Goal: Information Seeking & Learning: Learn about a topic

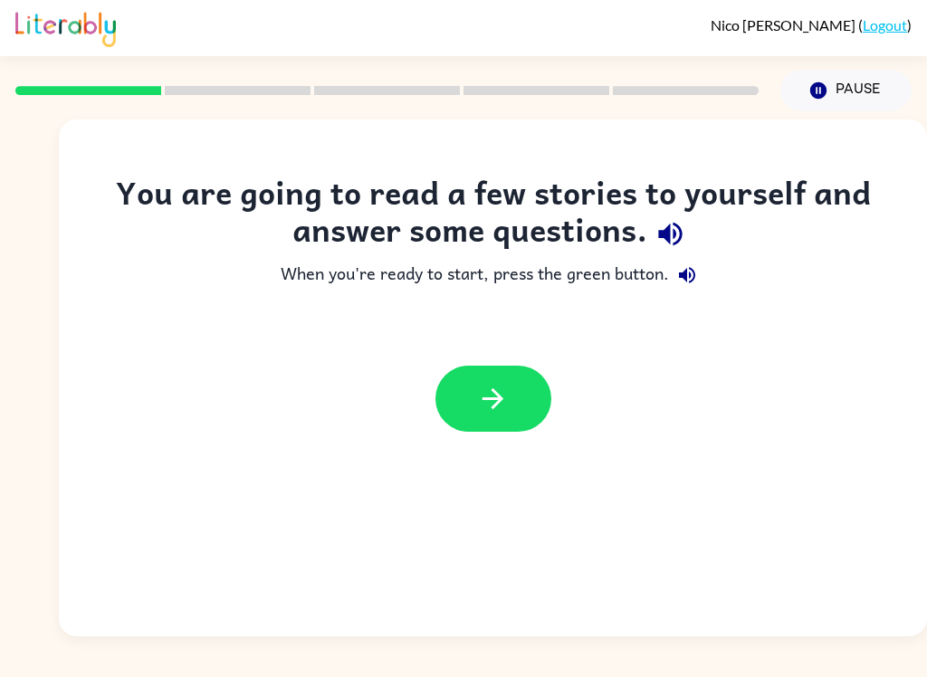
click at [519, 413] on button "button" at bounding box center [493, 399] width 116 height 66
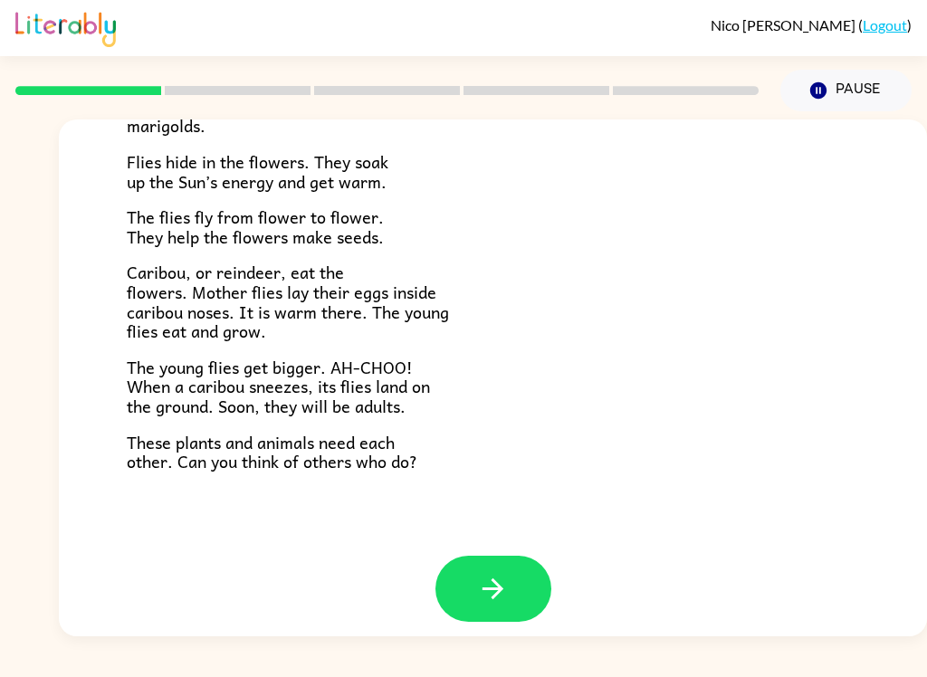
scroll to position [359, 0]
click at [479, 574] on icon "button" at bounding box center [493, 590] width 32 height 32
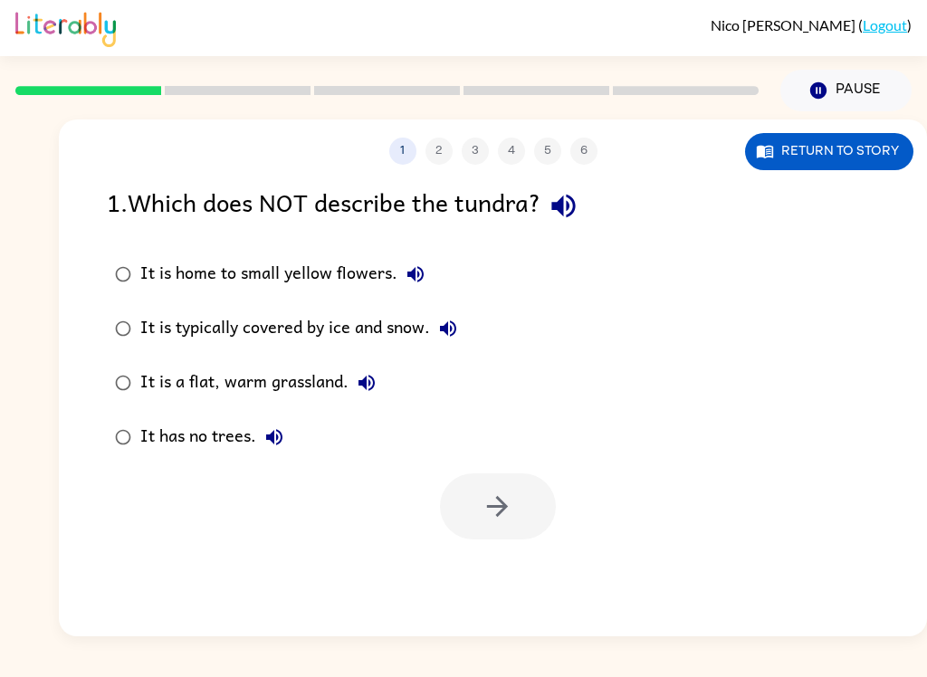
scroll to position [0, 0]
click at [107, 204] on div "1 . Which does NOT describe the tundra?" at bounding box center [493, 206] width 772 height 46
click at [586, 209] on button "button" at bounding box center [563, 206] width 46 height 46
click at [573, 209] on icon "button" at bounding box center [563, 206] width 32 height 32
click at [569, 227] on button "button" at bounding box center [563, 206] width 46 height 46
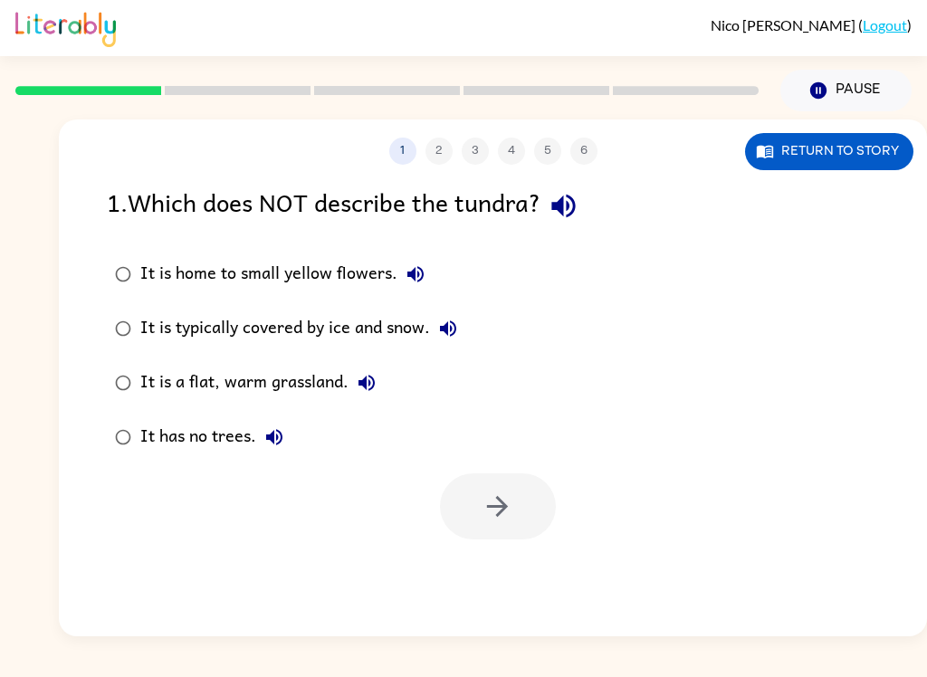
click at [579, 201] on icon "button" at bounding box center [563, 206] width 32 height 32
click at [420, 283] on icon "button" at bounding box center [415, 274] width 22 height 22
click at [459, 339] on icon "button" at bounding box center [448, 329] width 22 height 22
click at [365, 397] on button "It is a flat, warm grassland." at bounding box center [366, 383] width 36 height 36
click at [275, 436] on icon "button" at bounding box center [274, 437] width 22 height 22
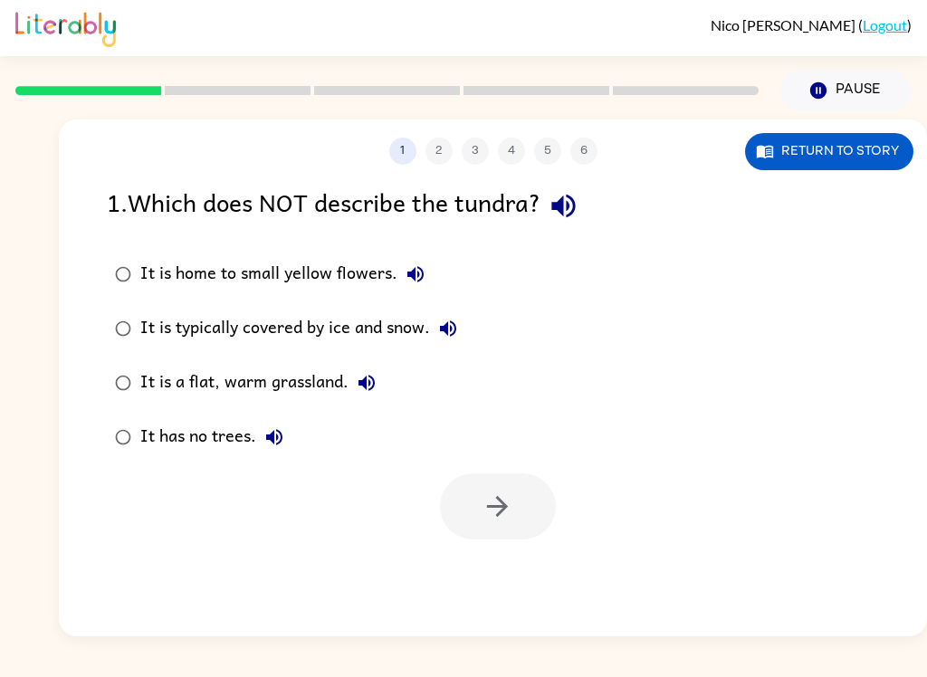
click at [139, 429] on label "It has no trees." at bounding box center [286, 437] width 378 height 54
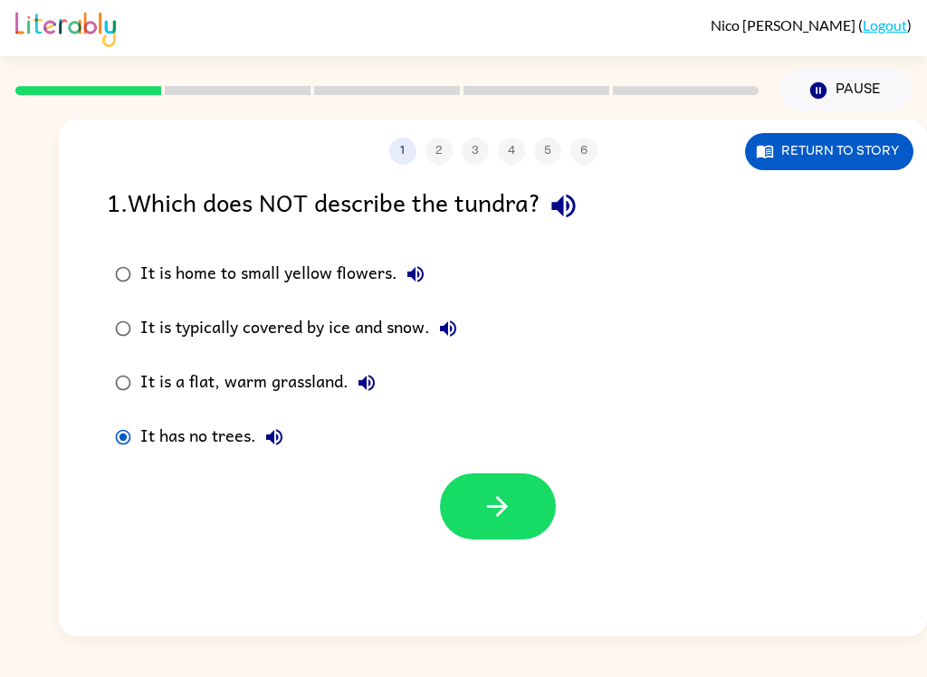
click at [138, 261] on label "It is home to small yellow flowers." at bounding box center [286, 274] width 378 height 54
click at [425, 289] on button "It is home to small yellow flowers." at bounding box center [415, 274] width 36 height 36
click at [309, 336] on div "It is typically covered by ice and snow." at bounding box center [303, 328] width 326 height 36
click at [461, 322] on button "It is typically covered by ice and snow." at bounding box center [448, 328] width 36 height 36
click at [359, 385] on icon "button" at bounding box center [366, 383] width 16 height 16
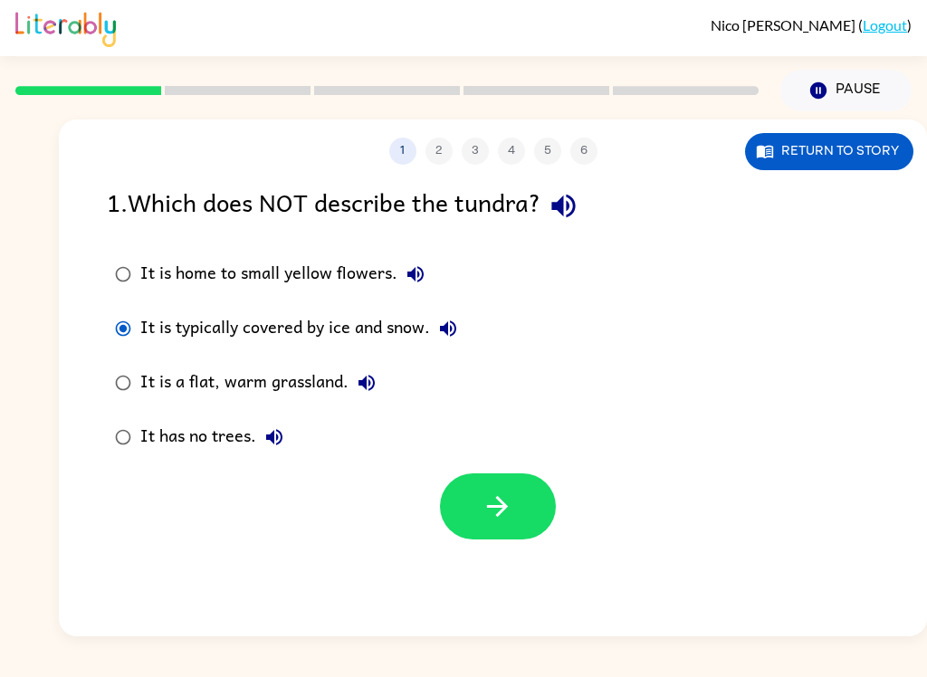
click at [279, 438] on icon "button" at bounding box center [274, 437] width 22 height 22
click at [149, 446] on div "It has no trees." at bounding box center [216, 437] width 152 height 36
click at [522, 499] on button "button" at bounding box center [498, 506] width 116 height 66
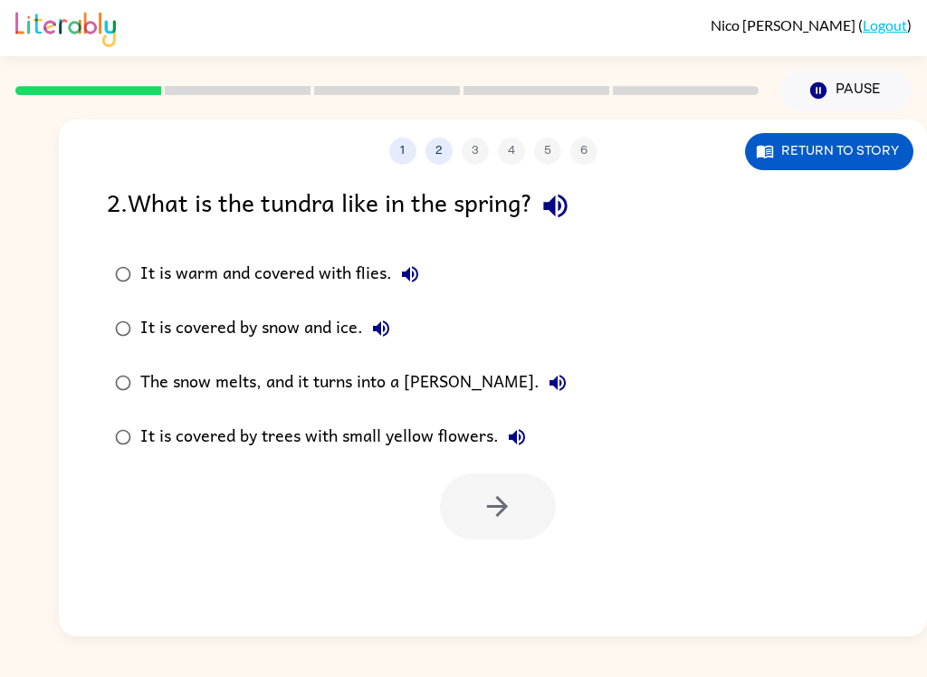
click at [398, 148] on button "1" at bounding box center [402, 151] width 27 height 27
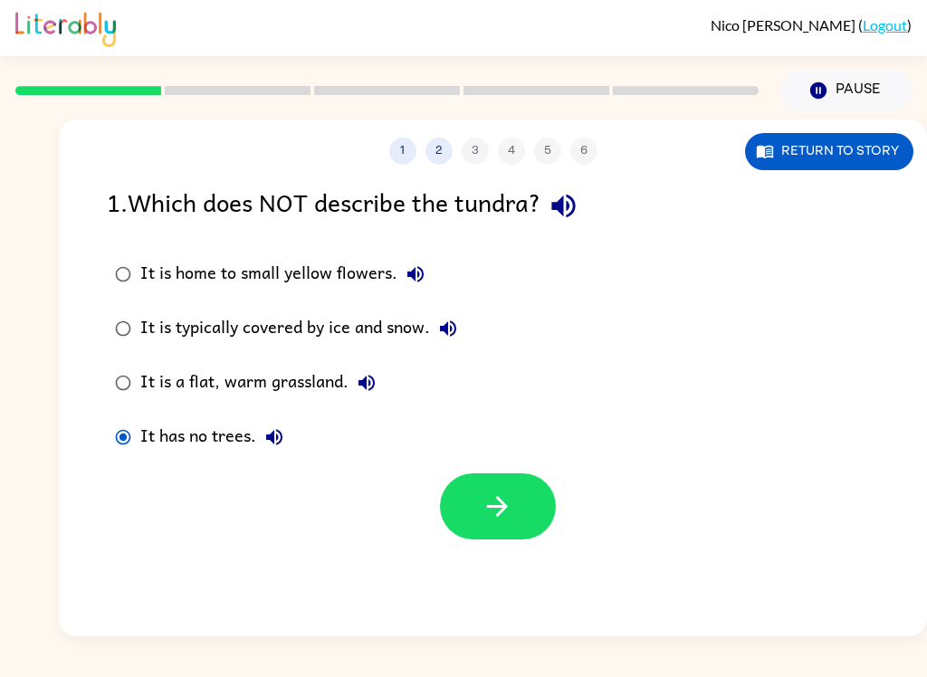
click at [438, 161] on button "2" at bounding box center [438, 151] width 27 height 27
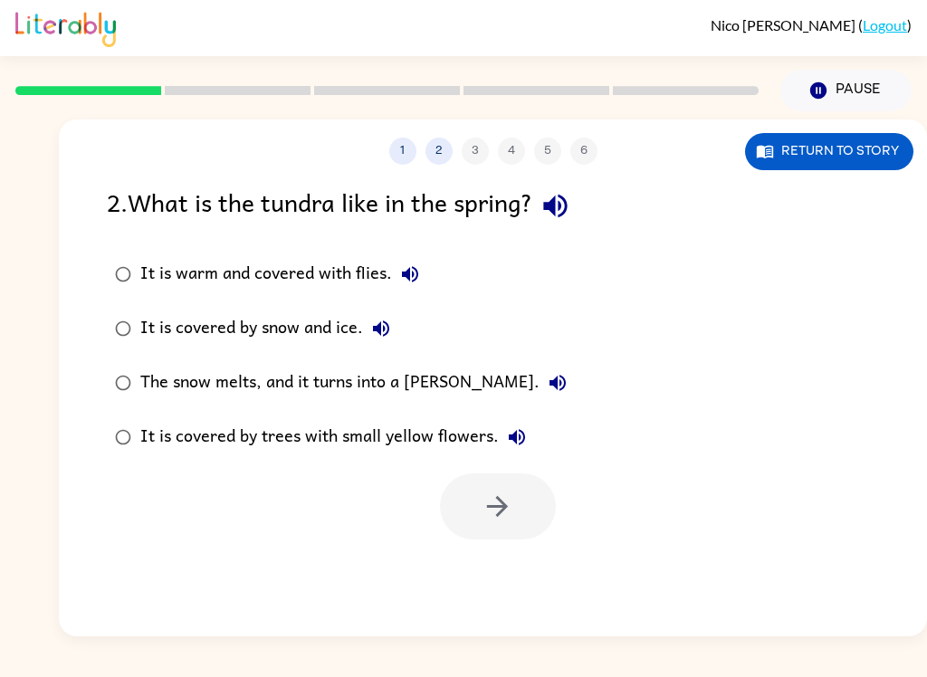
click at [563, 213] on icon "button" at bounding box center [555, 206] width 32 height 32
click at [385, 290] on div "It is warm and covered with flies." at bounding box center [284, 274] width 288 height 36
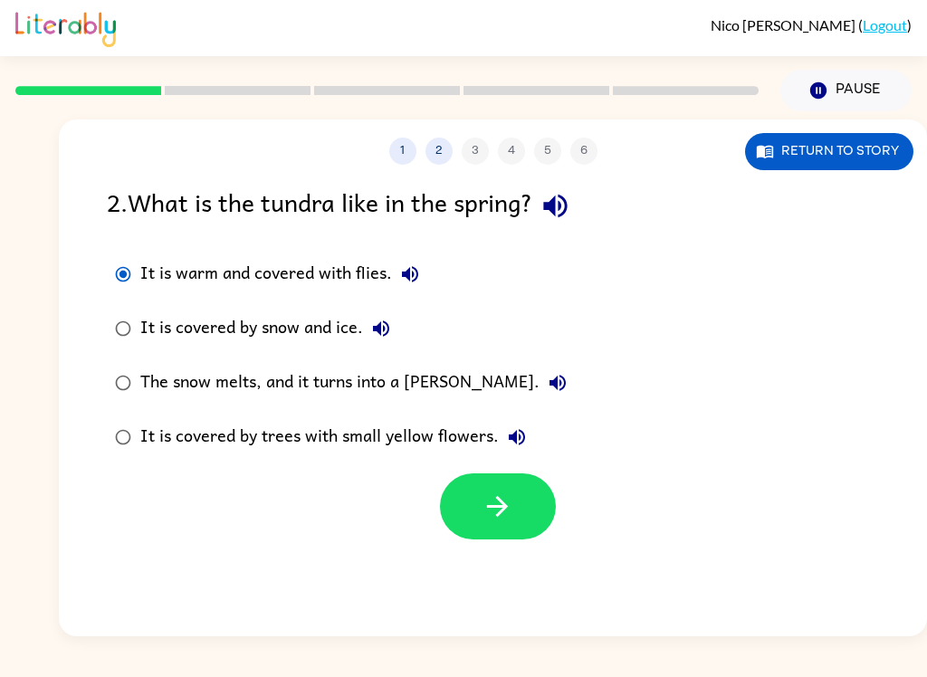
click at [420, 263] on button "It is warm and covered with flies." at bounding box center [410, 274] width 36 height 36
click at [384, 305] on label "It is covered by snow and ice." at bounding box center [341, 328] width 488 height 54
click at [358, 325] on div "It is covered by snow and ice." at bounding box center [269, 328] width 259 height 36
click at [385, 332] on icon "button" at bounding box center [381, 329] width 22 height 22
click at [547, 385] on icon "button" at bounding box center [558, 383] width 22 height 22
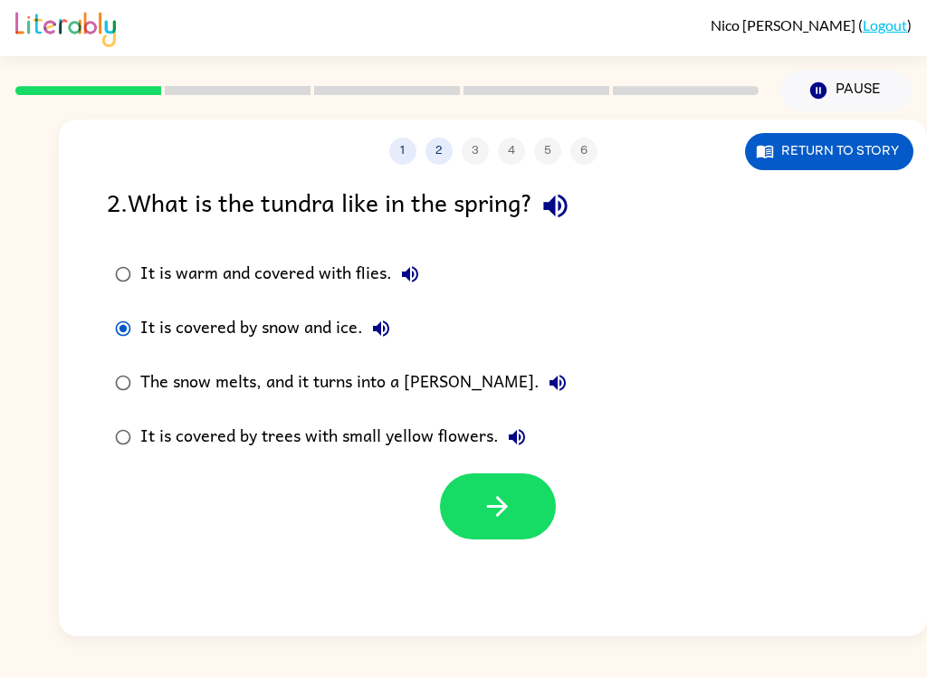
click at [426, 385] on div "The snow melts, and it turns into a [PERSON_NAME]." at bounding box center [357, 383] width 435 height 36
click at [523, 506] on button "button" at bounding box center [498, 506] width 116 height 66
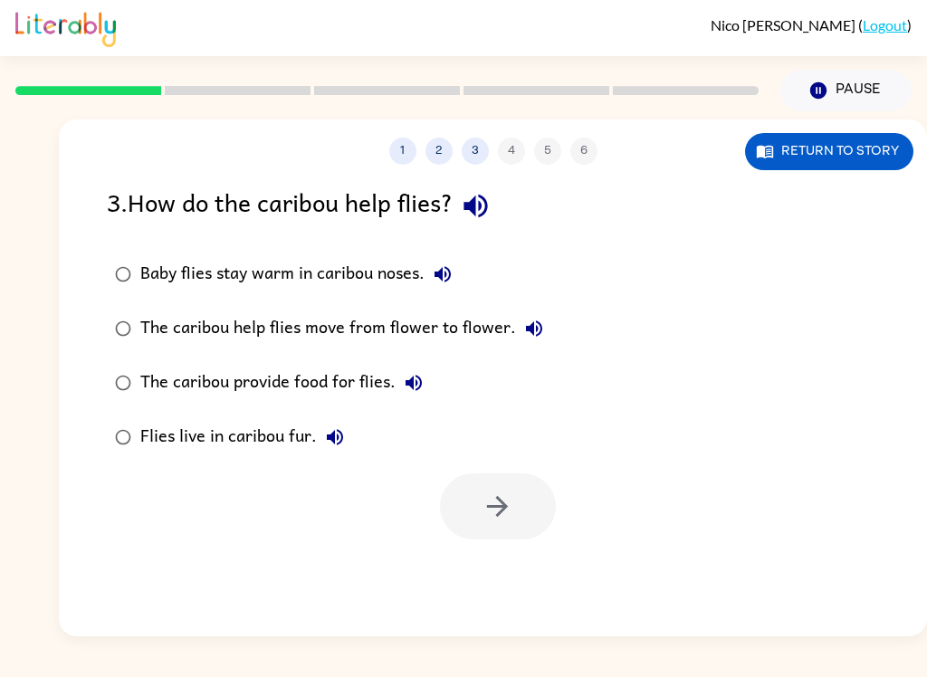
click at [434, 271] on icon "button" at bounding box center [443, 274] width 22 height 22
click at [481, 209] on icon "button" at bounding box center [475, 207] width 24 height 24
click at [453, 270] on icon "button" at bounding box center [443, 274] width 22 height 22
click at [527, 328] on icon "button" at bounding box center [534, 328] width 16 height 16
click at [419, 386] on icon "button" at bounding box center [413, 383] width 16 height 16
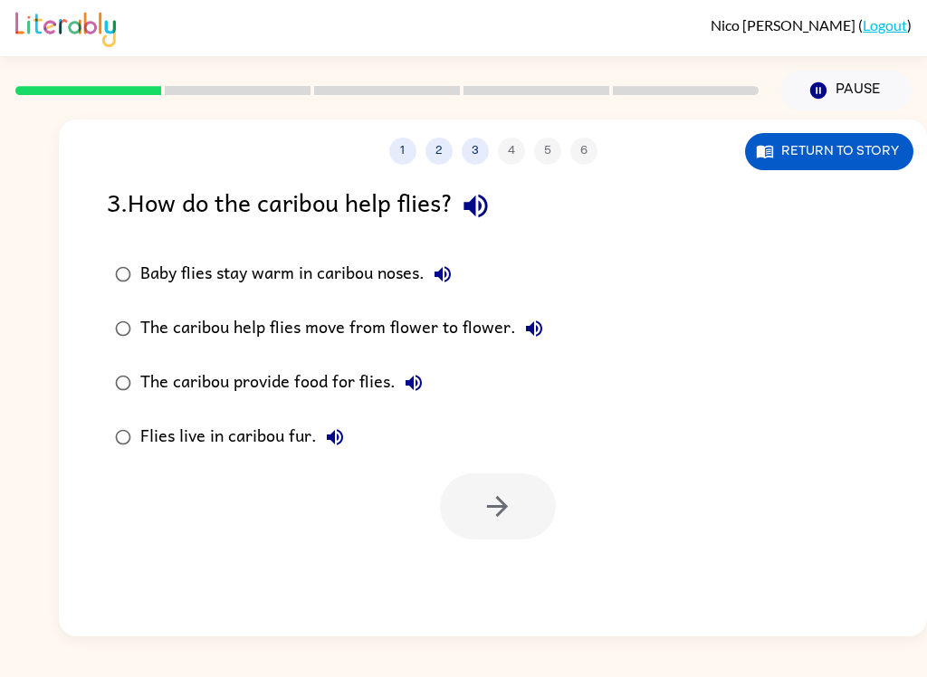
click at [339, 437] on icon "button" at bounding box center [335, 437] width 22 height 22
click at [173, 277] on div "Baby flies stay warm in caribou noses." at bounding box center [300, 274] width 320 height 36
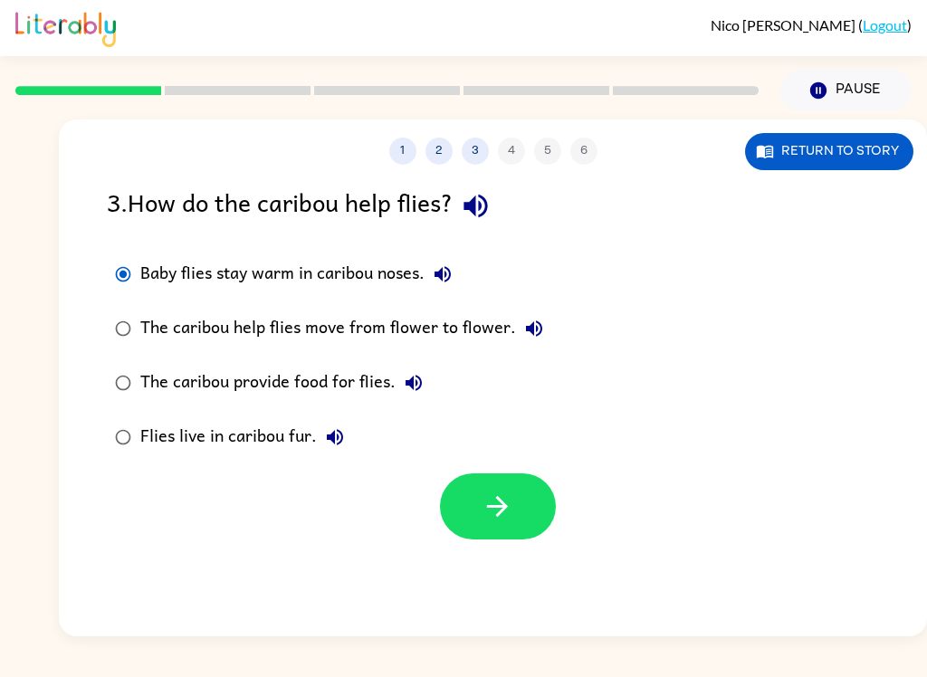
click at [529, 509] on button "button" at bounding box center [498, 506] width 116 height 66
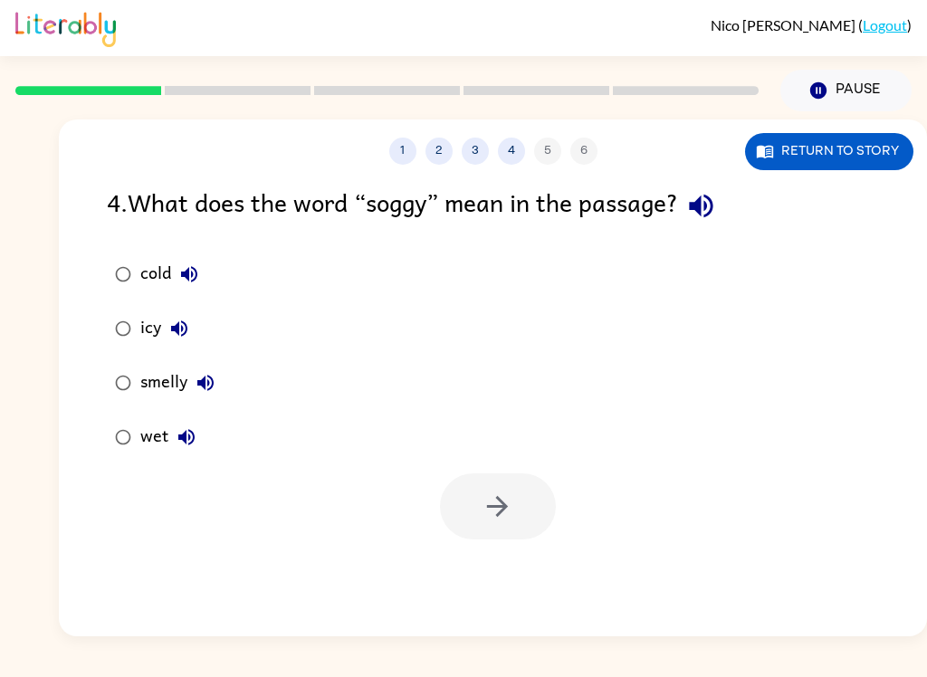
click at [709, 207] on icon "button" at bounding box center [701, 206] width 32 height 32
click at [188, 272] on icon "button" at bounding box center [189, 274] width 16 height 16
click at [177, 336] on icon "button" at bounding box center [179, 329] width 22 height 22
click at [204, 385] on icon "button" at bounding box center [205, 383] width 16 height 16
click at [185, 445] on icon "button" at bounding box center [187, 437] width 22 height 22
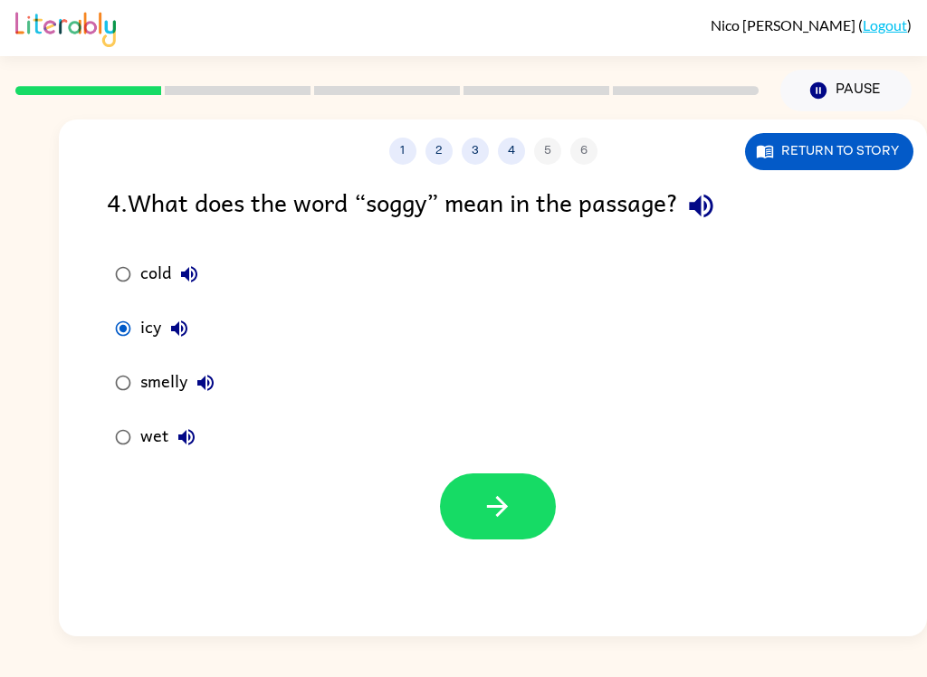
click at [500, 516] on icon "button" at bounding box center [497, 506] width 32 height 32
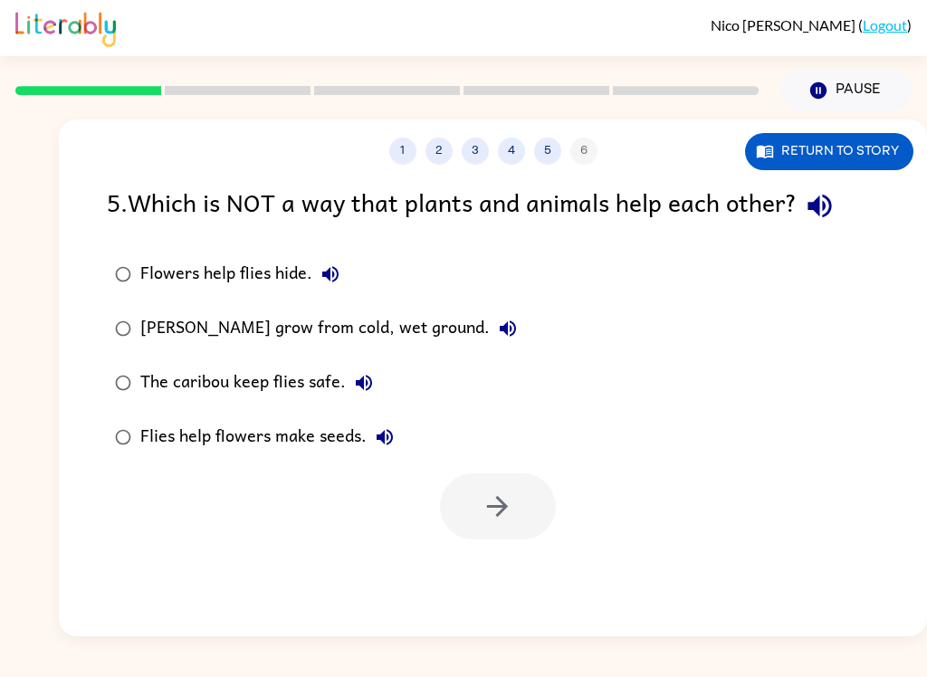
click at [801, 202] on button "button" at bounding box center [819, 206] width 46 height 46
click at [338, 274] on icon "button" at bounding box center [330, 274] width 22 height 22
click at [499, 326] on icon "button" at bounding box center [507, 328] width 16 height 16
click at [360, 376] on icon "button" at bounding box center [364, 383] width 22 height 22
click at [386, 436] on icon "button" at bounding box center [384, 437] width 16 height 16
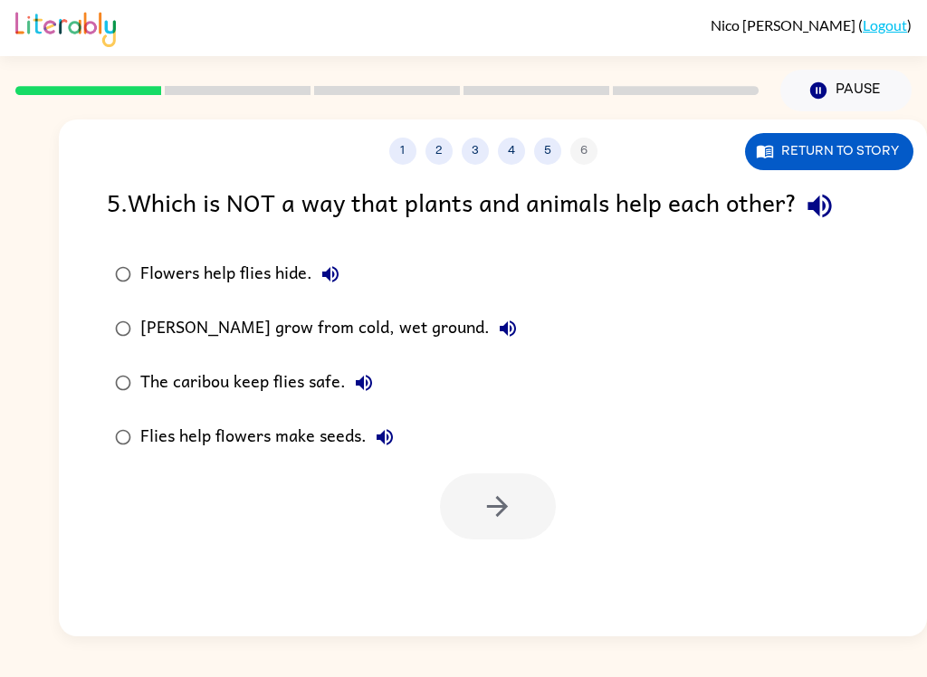
click at [460, 325] on div "[PERSON_NAME] grow from cold, wet ground." at bounding box center [332, 328] width 385 height 36
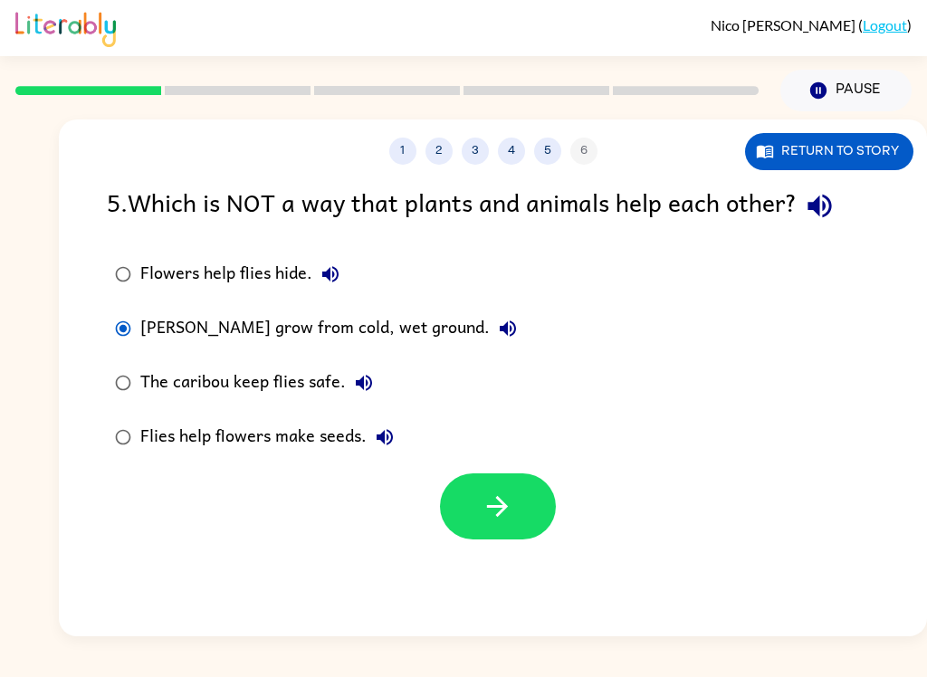
click at [477, 523] on button "button" at bounding box center [498, 506] width 116 height 66
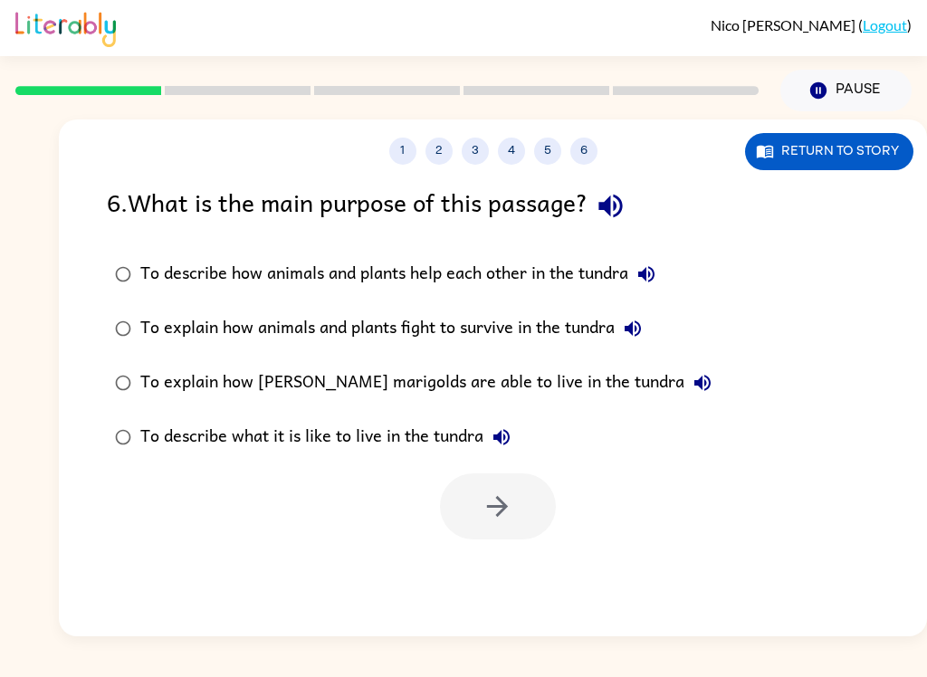
click at [611, 199] on icon "button" at bounding box center [610, 206] width 32 height 32
click at [653, 280] on icon "button" at bounding box center [646, 274] width 22 height 22
click at [641, 337] on icon "button" at bounding box center [632, 328] width 16 height 16
click at [691, 384] on icon "button" at bounding box center [702, 383] width 22 height 22
click at [500, 447] on icon "button" at bounding box center [501, 437] width 22 height 22
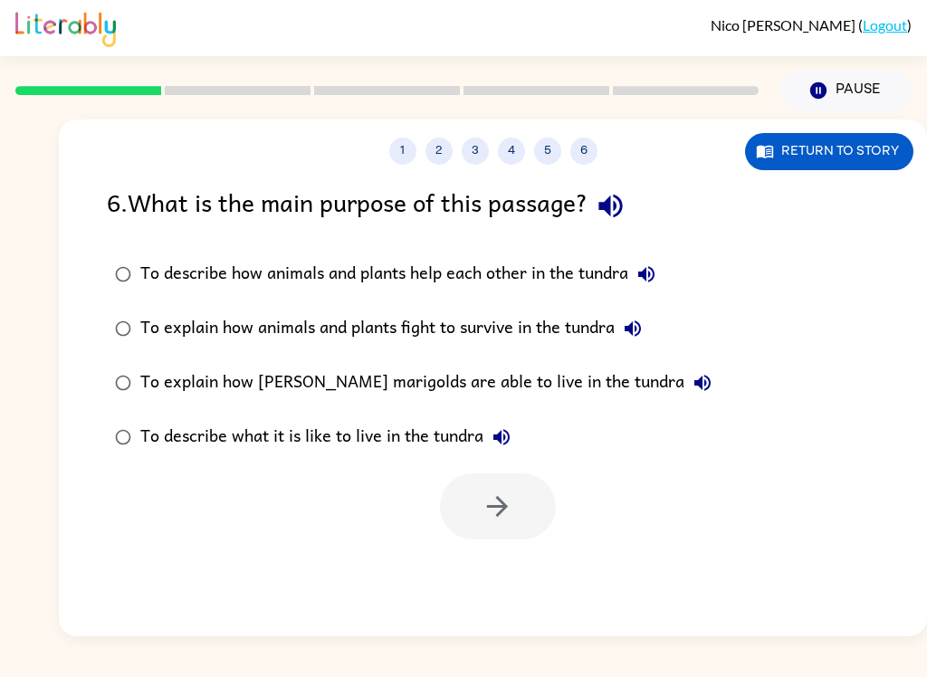
click at [451, 439] on div "To describe what it is like to live in the tundra" at bounding box center [329, 437] width 379 height 36
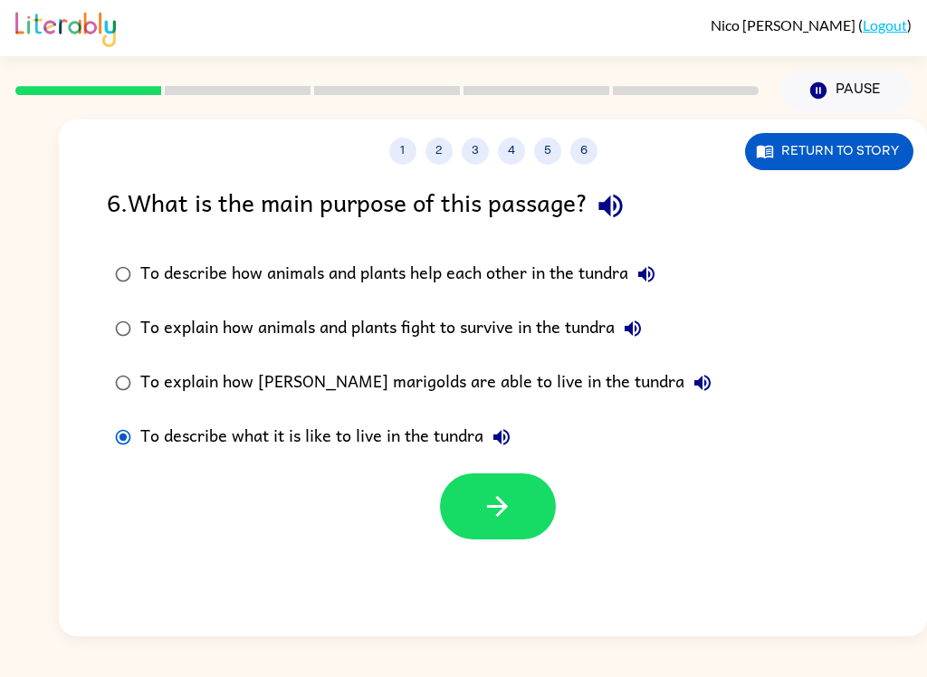
click at [485, 512] on icon "button" at bounding box center [497, 506] width 32 height 32
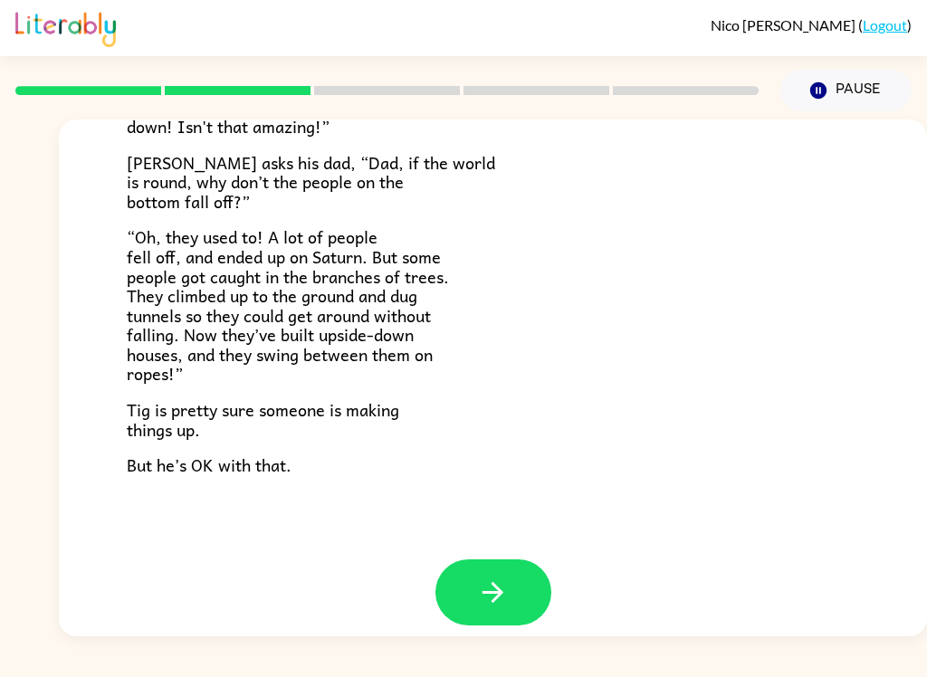
scroll to position [509, 0]
click at [490, 586] on icon "button" at bounding box center [493, 593] width 32 height 32
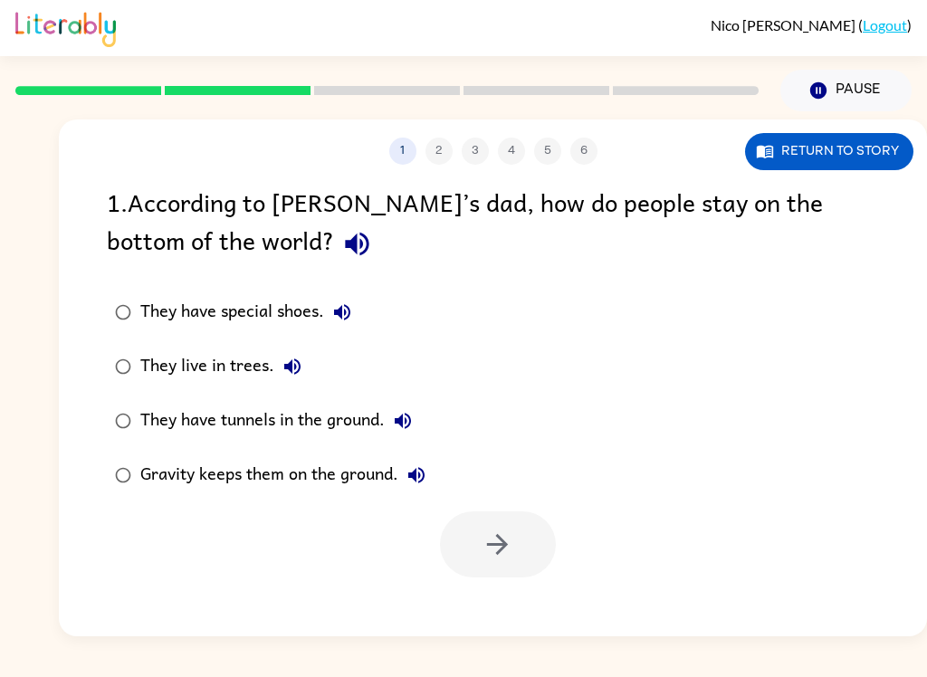
scroll to position [0, 0]
click at [148, 195] on div "1 . According to [PERSON_NAME]’s dad, how do people stay on the bottom of the w…" at bounding box center [493, 225] width 772 height 84
click at [815, 223] on div "1 . According to [PERSON_NAME]’s dad, how do people stay on the bottom of the w…" at bounding box center [493, 225] width 772 height 84
click at [816, 223] on div "1 . According to [PERSON_NAME]’s dad, how do people stay on the bottom of the w…" at bounding box center [493, 225] width 772 height 84
click at [334, 263] on button "button" at bounding box center [357, 244] width 46 height 46
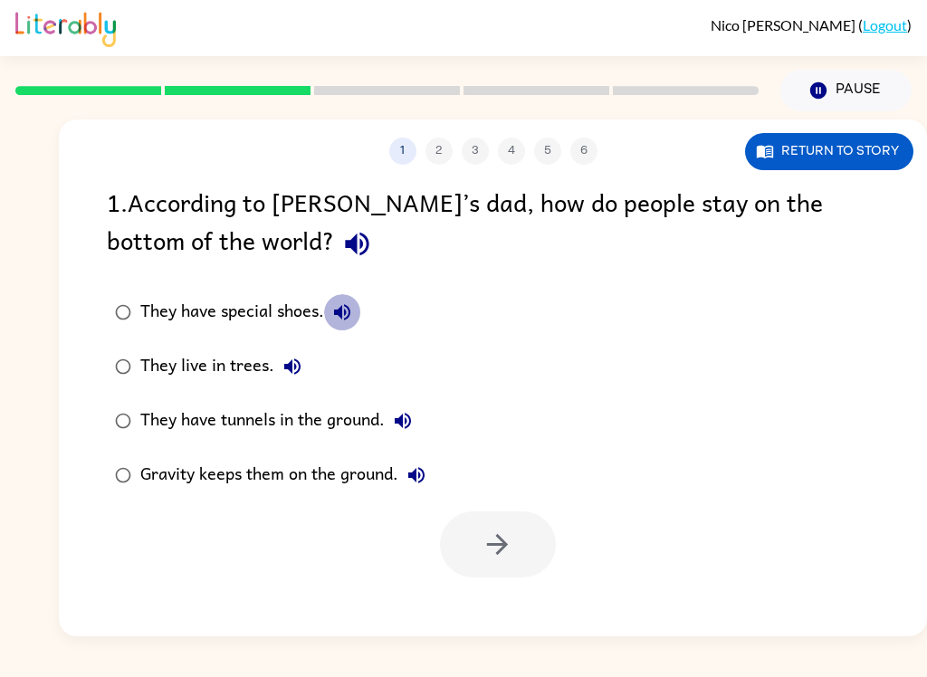
click at [357, 318] on button "They have special shoes." at bounding box center [342, 312] width 36 height 36
click at [296, 374] on icon "button" at bounding box center [292, 366] width 16 height 16
click at [393, 446] on label "They have tunnels in the ground." at bounding box center [270, 421] width 347 height 54
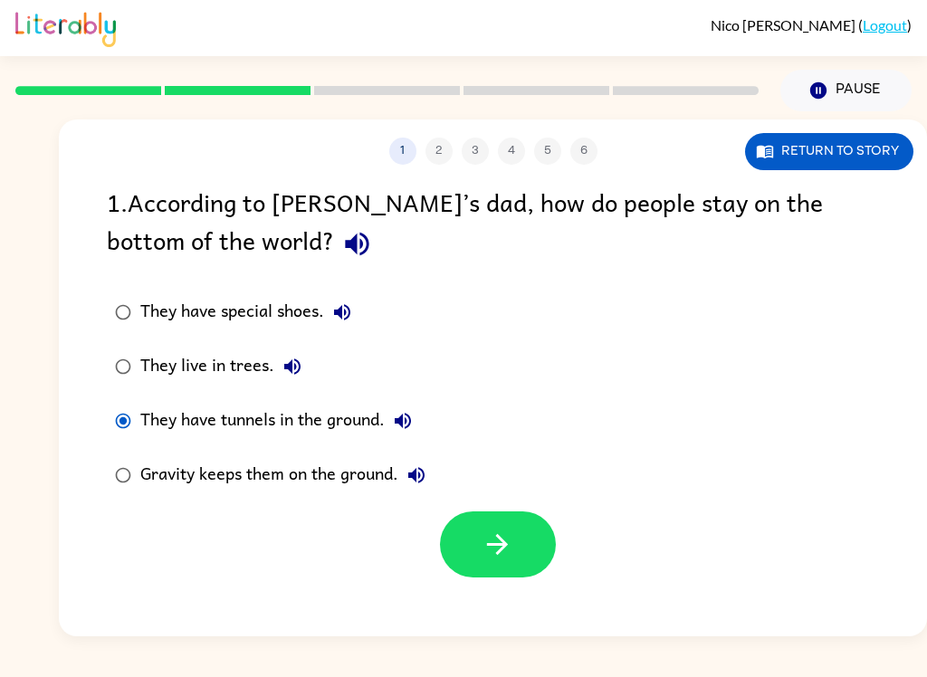
click at [417, 421] on button "They have tunnels in the ground." at bounding box center [403, 421] width 36 height 36
click at [410, 437] on button "They have tunnels in the ground." at bounding box center [403, 421] width 36 height 36
click at [408, 429] on icon "button" at bounding box center [403, 421] width 16 height 16
click at [417, 430] on button "They have tunnels in the ground." at bounding box center [403, 421] width 36 height 36
click at [426, 482] on icon "button" at bounding box center [416, 475] width 22 height 22
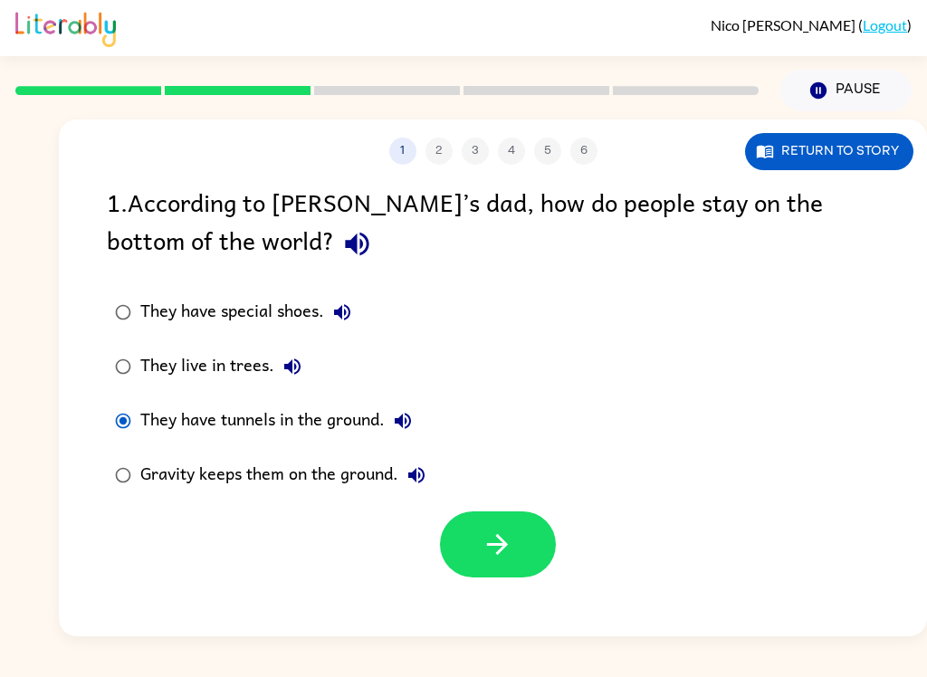
click at [196, 423] on div "They have tunnels in the ground." at bounding box center [280, 421] width 280 height 36
click at [488, 525] on button "button" at bounding box center [498, 544] width 116 height 66
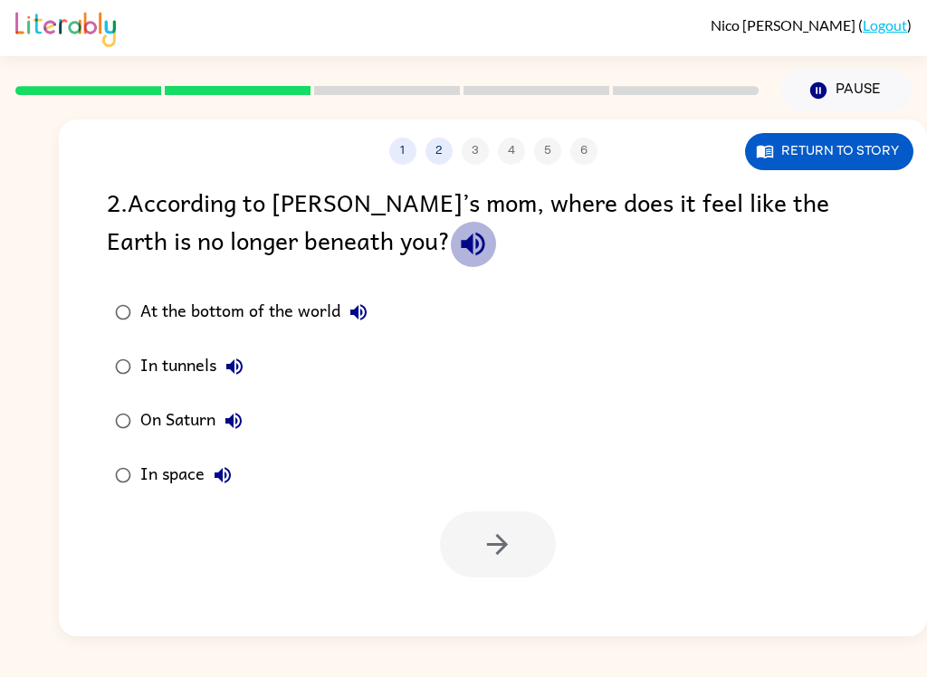
click at [461, 250] on icon "button" at bounding box center [473, 245] width 24 height 24
click at [367, 312] on icon "button" at bounding box center [358, 312] width 22 height 22
click at [234, 366] on icon "button" at bounding box center [234, 366] width 16 height 16
click at [243, 420] on icon "button" at bounding box center [234, 421] width 22 height 22
click at [226, 475] on icon "button" at bounding box center [222, 475] width 16 height 16
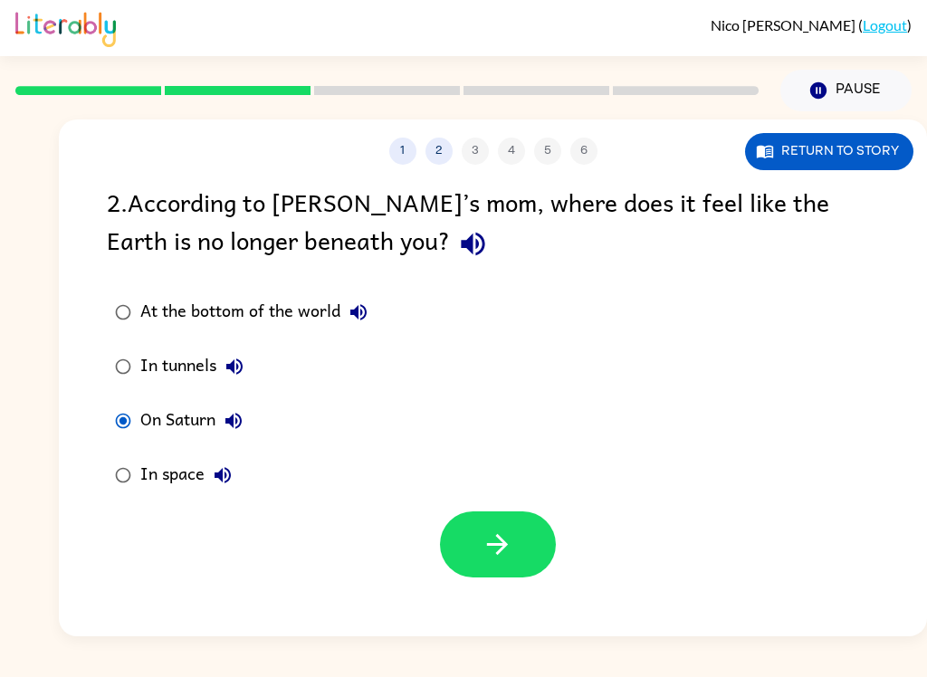
click at [482, 533] on icon "button" at bounding box center [497, 544] width 32 height 32
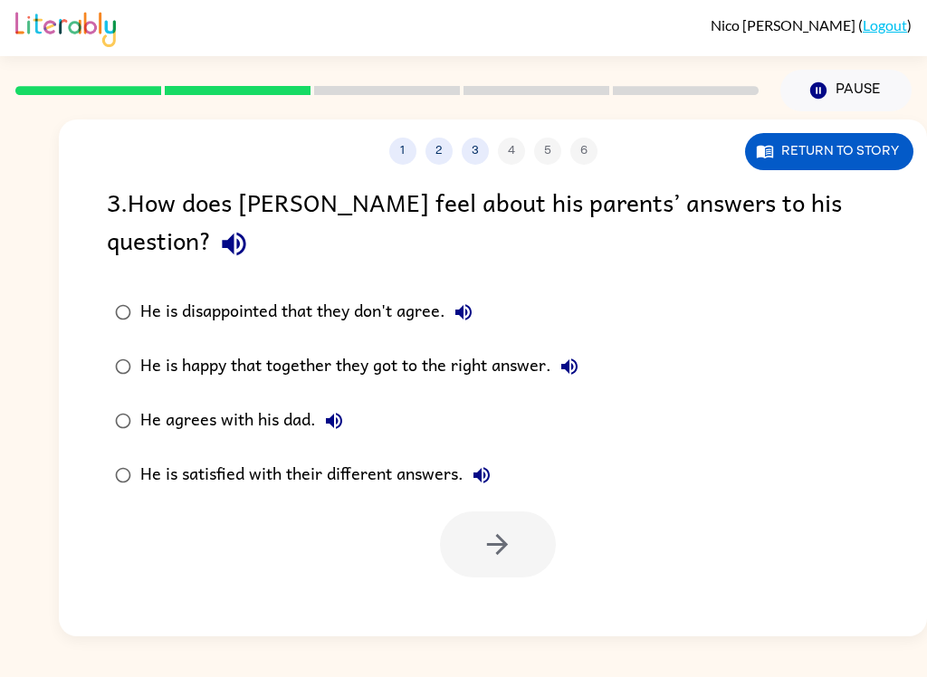
click at [257, 221] on button "button" at bounding box center [234, 244] width 46 height 46
click at [469, 301] on icon "button" at bounding box center [463, 312] width 22 height 22
click at [576, 356] on icon "button" at bounding box center [569, 367] width 22 height 22
click at [338, 413] on icon "button" at bounding box center [334, 421] width 16 height 16
click at [475, 464] on icon "button" at bounding box center [482, 475] width 22 height 22
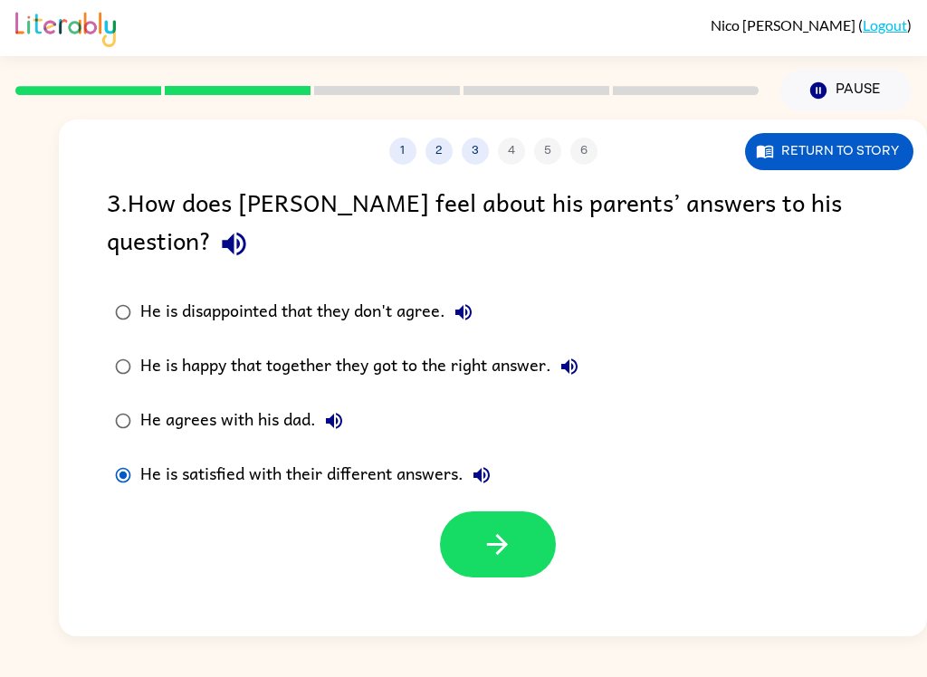
click at [499, 528] on icon "button" at bounding box center [497, 544] width 32 height 32
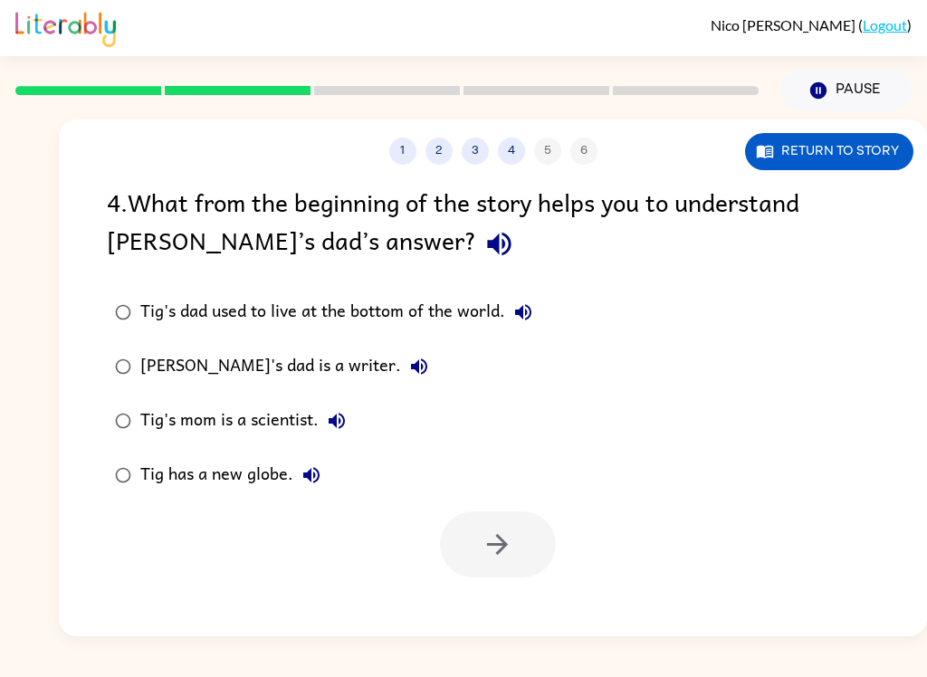
click at [395, 158] on button "1" at bounding box center [402, 151] width 27 height 27
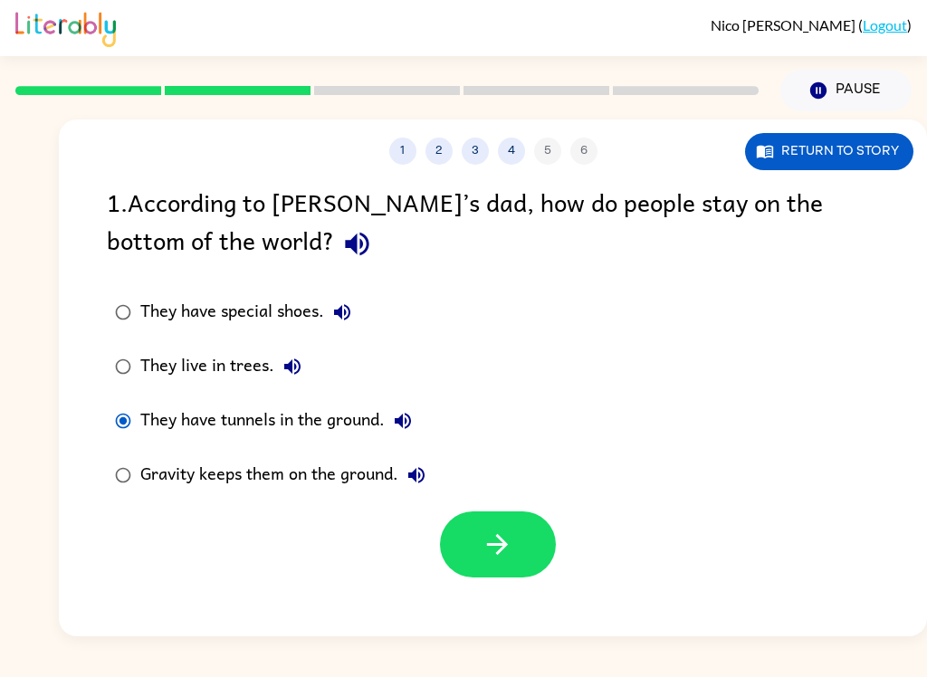
click at [464, 150] on button "3" at bounding box center [474, 151] width 27 height 27
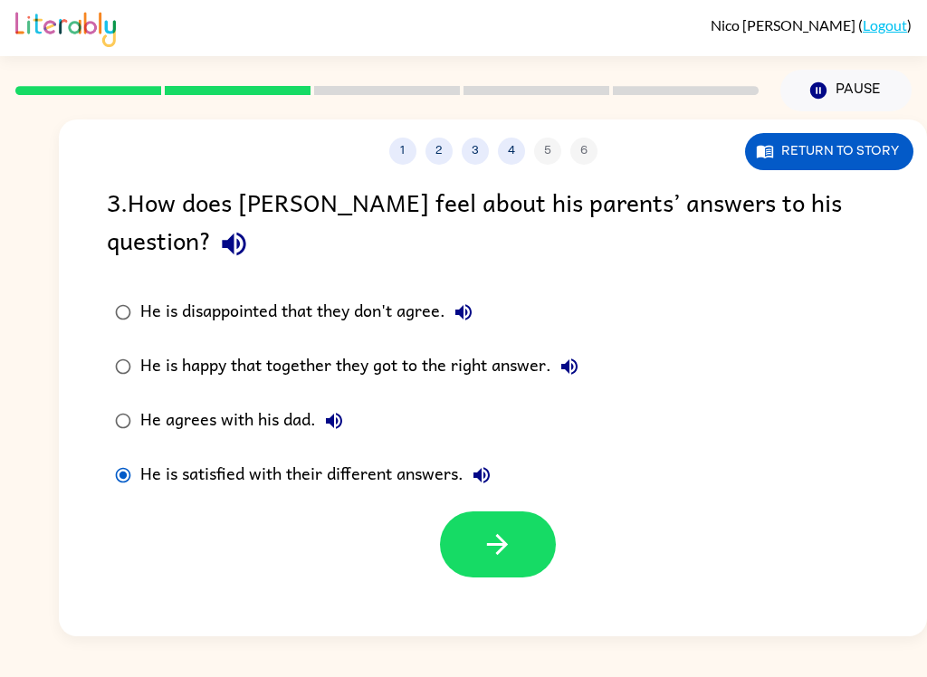
click at [449, 294] on button "He is disappointed that they don't agree." at bounding box center [463, 312] width 36 height 36
click at [554, 348] on button "He is happy that together they got to the right answer." at bounding box center [569, 366] width 36 height 36
click at [580, 356] on icon "button" at bounding box center [569, 367] width 22 height 22
click at [331, 410] on icon "button" at bounding box center [334, 421] width 22 height 22
click at [510, 528] on icon "button" at bounding box center [497, 544] width 32 height 32
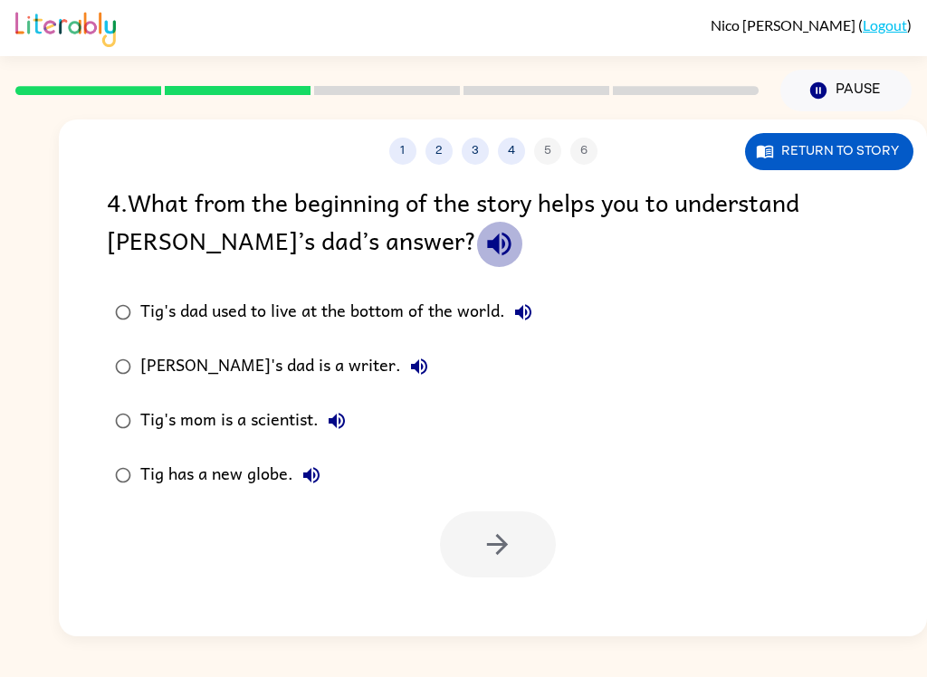
click at [487, 245] on icon "button" at bounding box center [499, 245] width 24 height 24
click at [530, 305] on icon "button" at bounding box center [523, 312] width 22 height 22
click at [408, 365] on icon "button" at bounding box center [419, 367] width 22 height 22
click at [343, 417] on icon "button" at bounding box center [336, 421] width 16 height 16
click at [307, 475] on icon "button" at bounding box center [311, 475] width 16 height 16
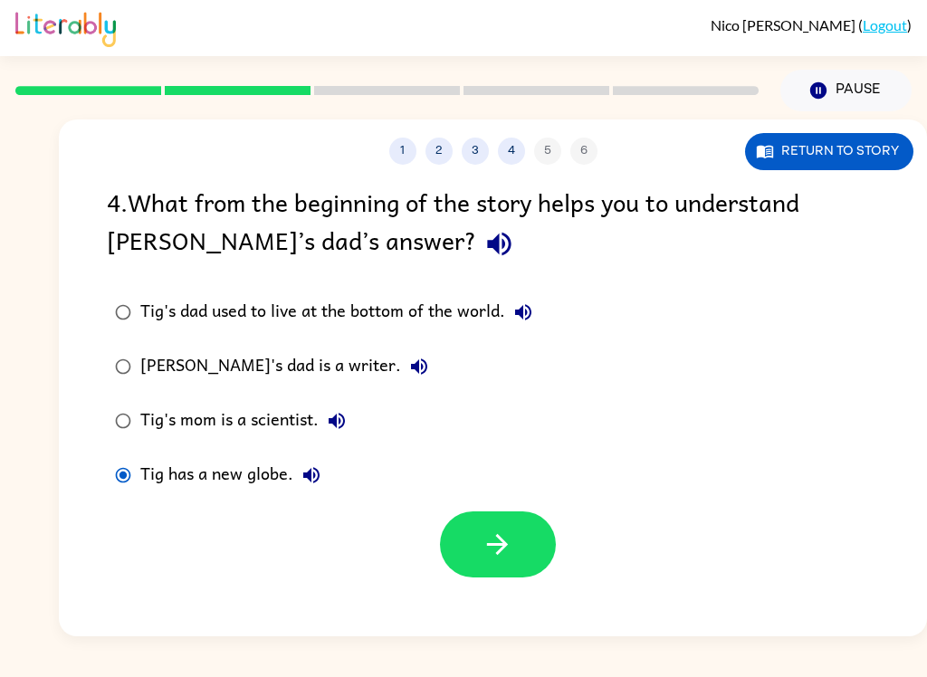
click at [513, 527] on button "button" at bounding box center [498, 544] width 116 height 66
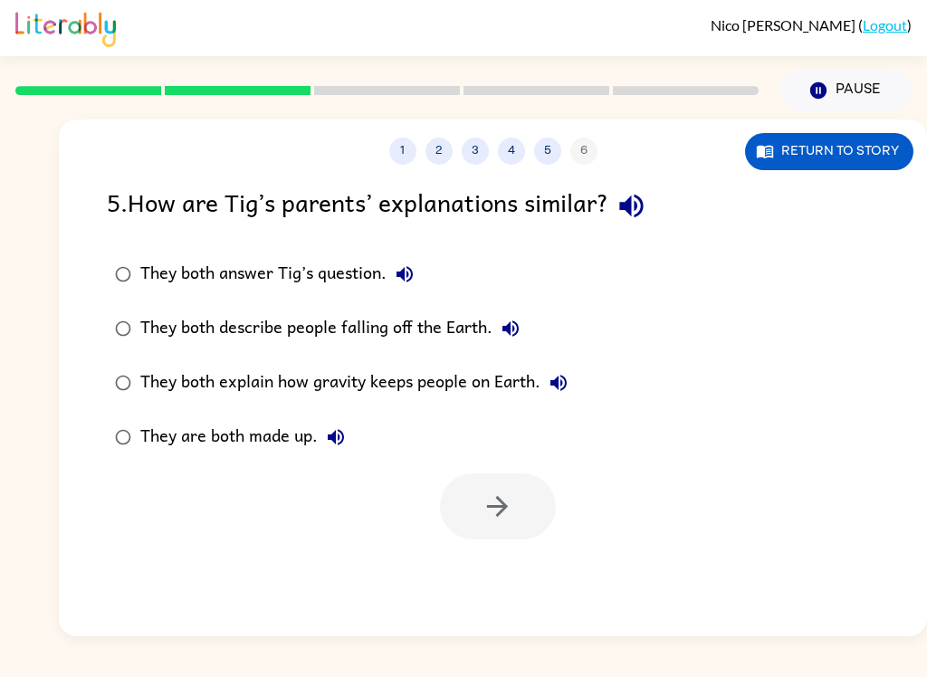
click at [643, 202] on icon "button" at bounding box center [631, 206] width 32 height 32
click at [404, 277] on icon "button" at bounding box center [404, 274] width 16 height 16
click at [507, 325] on icon "button" at bounding box center [510, 329] width 22 height 22
click at [560, 382] on icon "button" at bounding box center [558, 383] width 22 height 22
click at [358, 433] on label "They are both made up." at bounding box center [341, 437] width 489 height 54
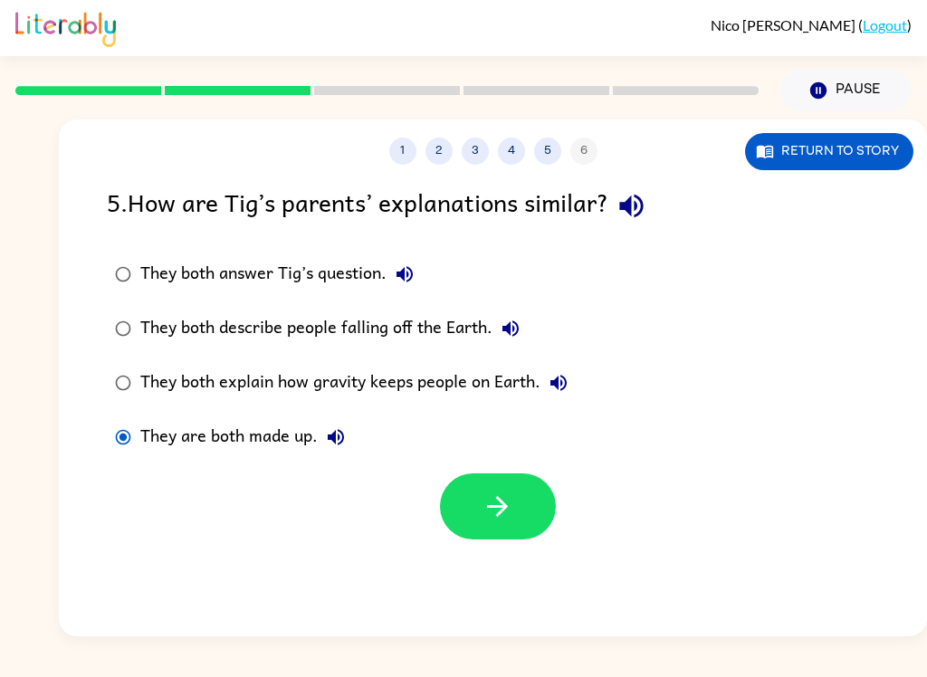
click at [336, 437] on icon "button" at bounding box center [336, 437] width 16 height 16
click at [497, 325] on button "They both describe people falling off the Earth." at bounding box center [510, 328] width 36 height 36
click at [557, 396] on button "They both explain how gravity keeps people on Earth." at bounding box center [558, 383] width 36 height 36
click at [418, 387] on div "They both explain how gravity keeps people on Earth." at bounding box center [358, 383] width 436 height 36
click at [507, 518] on icon "button" at bounding box center [497, 506] width 32 height 32
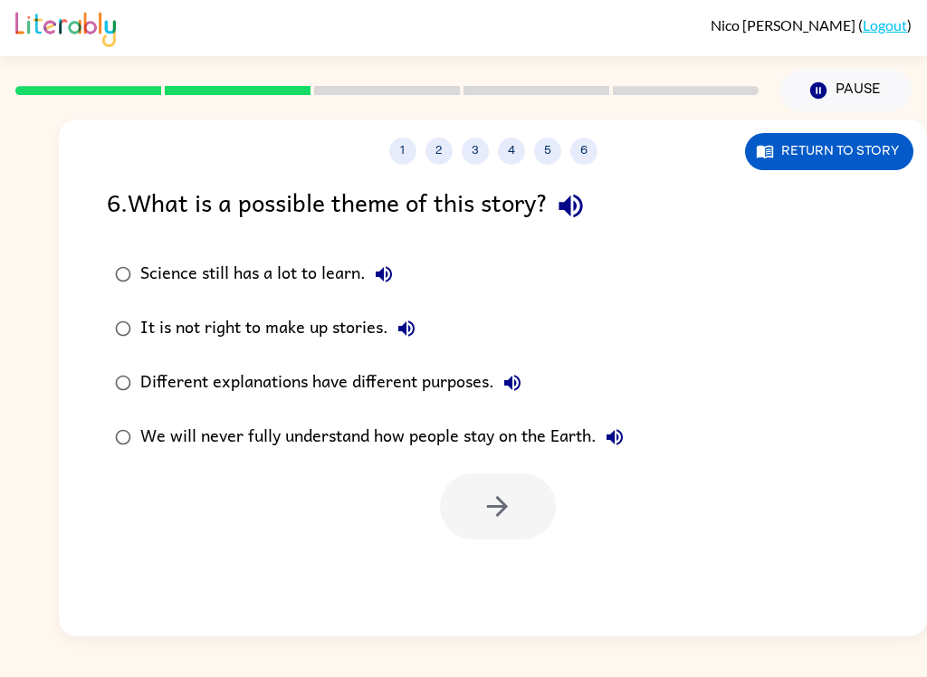
click at [546, 192] on div "6 . What is a possible theme of this story?" at bounding box center [493, 206] width 772 height 46
click at [573, 228] on button "button" at bounding box center [570, 206] width 46 height 46
click at [376, 263] on button "Science still has a lot to learn." at bounding box center [384, 274] width 36 height 36
click at [399, 339] on icon "button" at bounding box center [406, 329] width 22 height 22
click at [388, 271] on icon "button" at bounding box center [384, 274] width 22 height 22
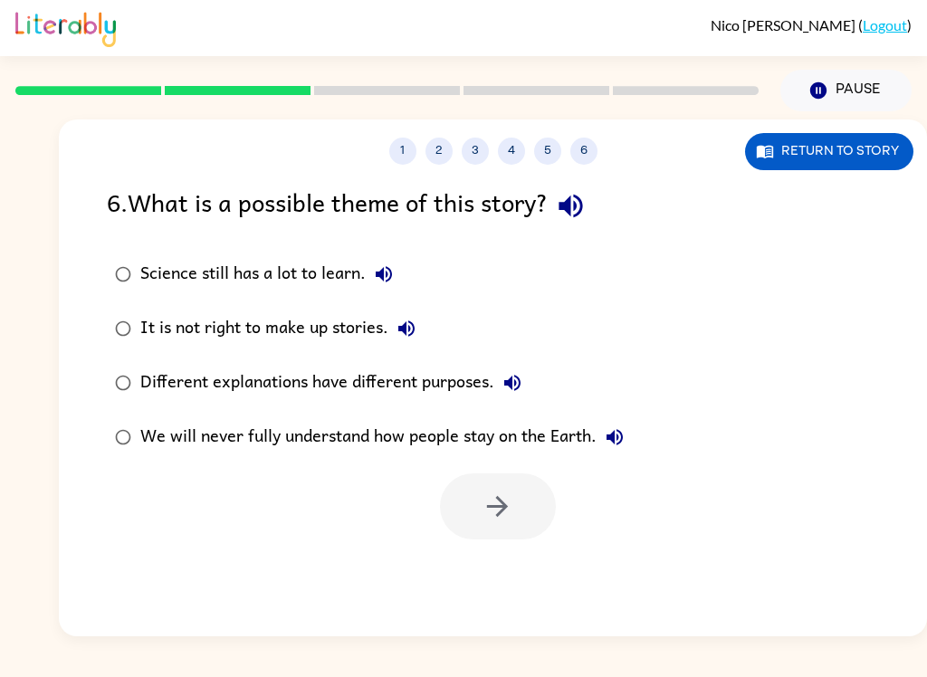
click at [392, 266] on icon "button" at bounding box center [384, 274] width 22 height 22
click at [404, 331] on icon "button" at bounding box center [406, 328] width 16 height 16
click at [404, 332] on icon "button" at bounding box center [406, 328] width 16 height 16
click at [509, 384] on icon "button" at bounding box center [512, 383] width 16 height 16
click at [625, 427] on icon "button" at bounding box center [615, 437] width 22 height 22
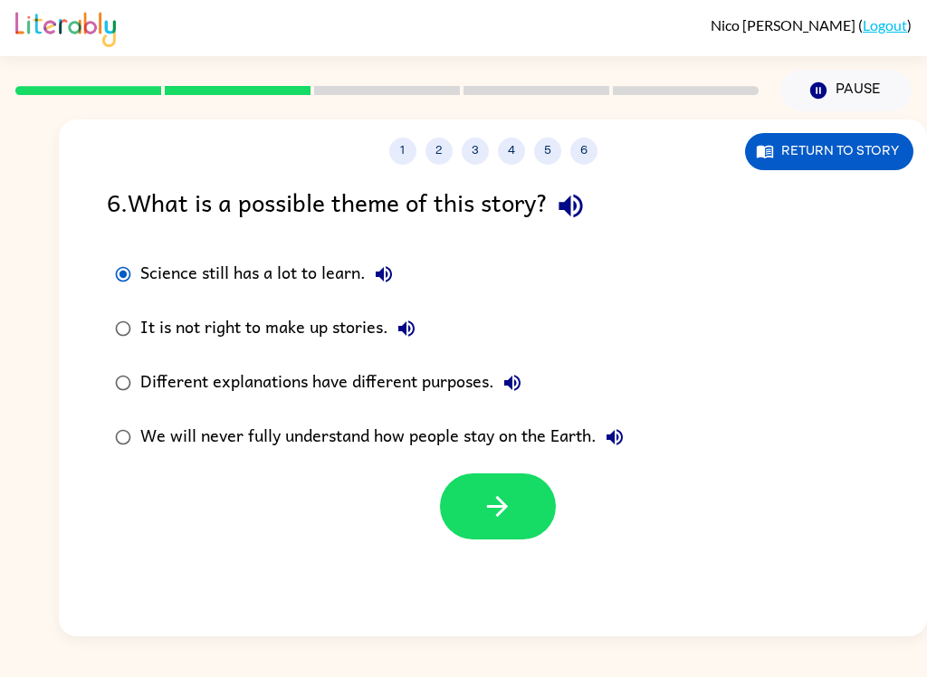
click at [474, 507] on button "button" at bounding box center [498, 506] width 116 height 66
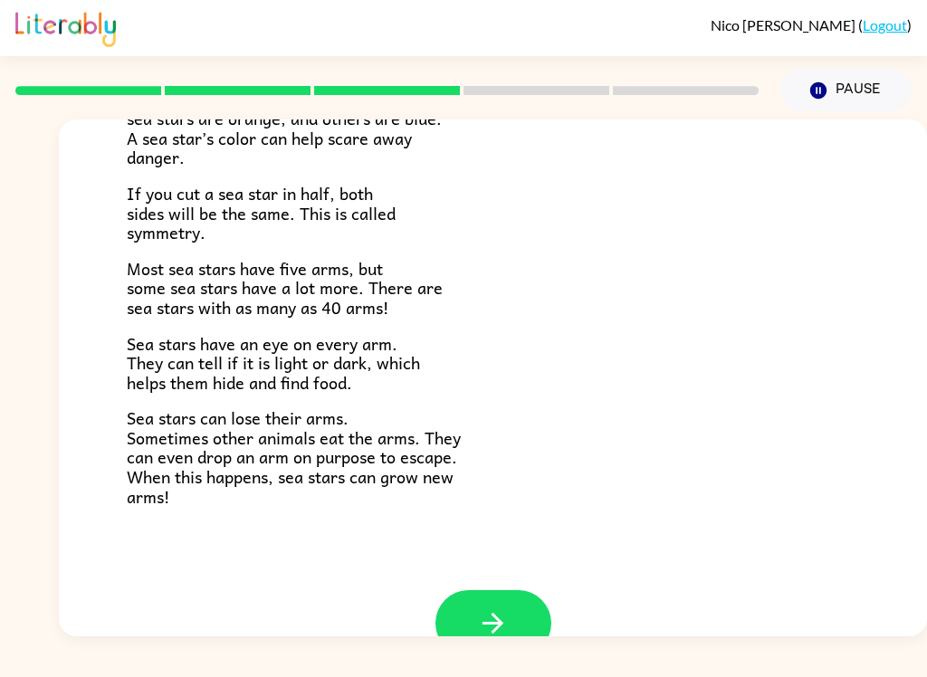
scroll to position [483, 0]
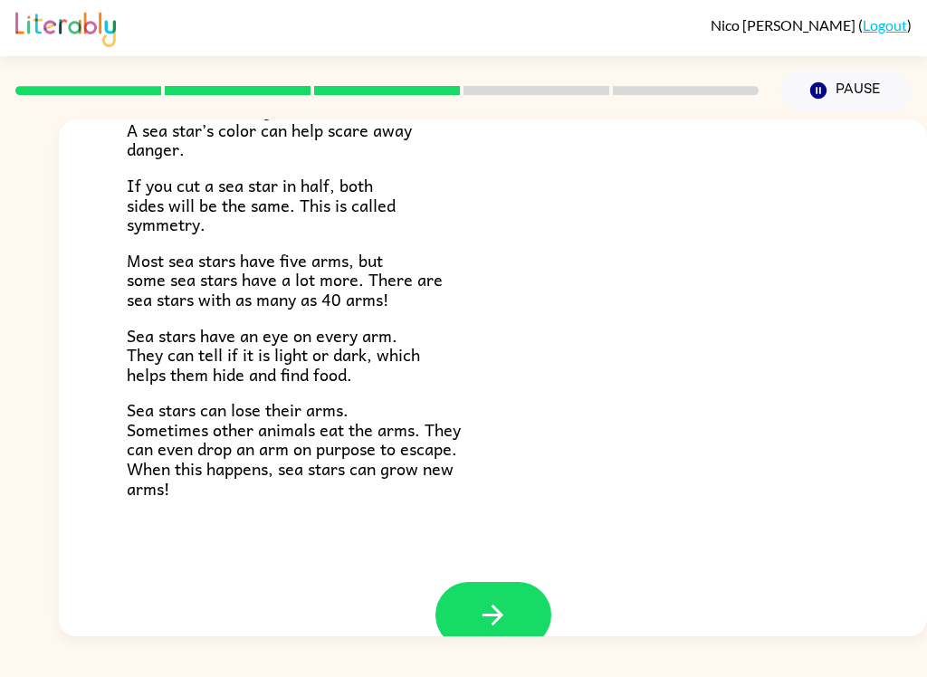
click at [470, 587] on button "button" at bounding box center [493, 615] width 116 height 66
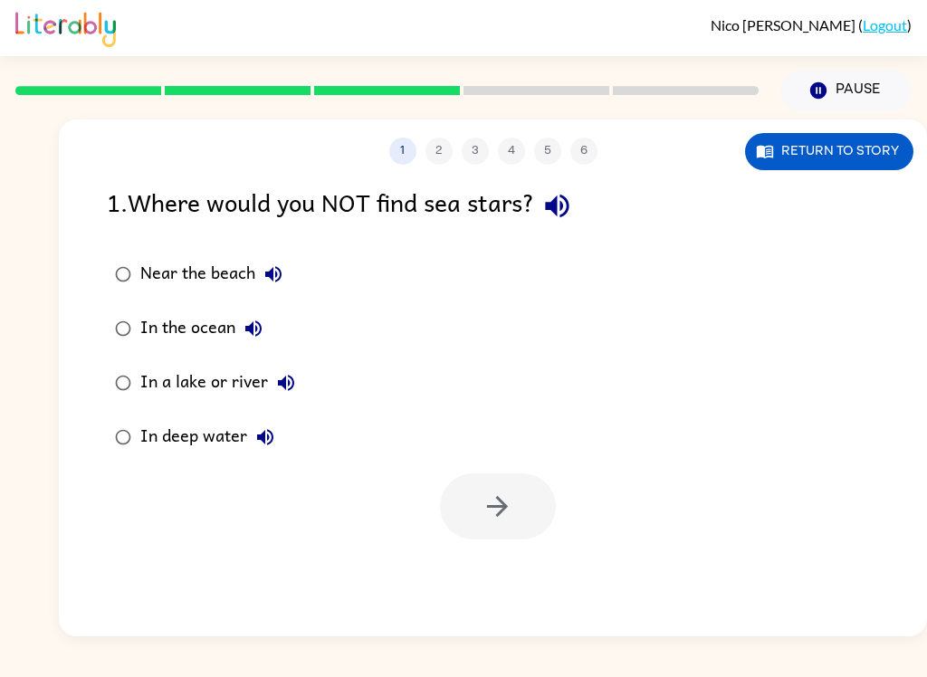
scroll to position [0, 0]
click at [563, 200] on icon "button" at bounding box center [557, 207] width 24 height 24
click at [285, 250] on label "Near the beach" at bounding box center [205, 274] width 216 height 54
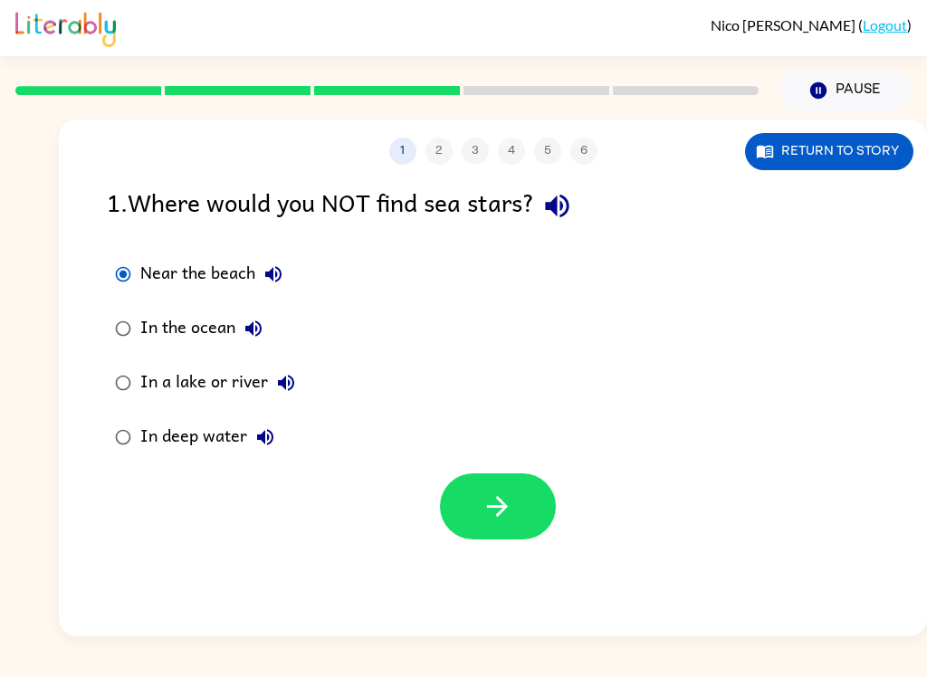
click at [270, 279] on icon "button" at bounding box center [273, 274] width 16 height 16
click at [270, 285] on icon "button" at bounding box center [273, 274] width 22 height 22
click at [269, 299] on label "Near the beach" at bounding box center [205, 274] width 216 height 54
click at [279, 268] on icon "button" at bounding box center [273, 274] width 22 height 22
click at [267, 279] on icon "button" at bounding box center [273, 274] width 22 height 22
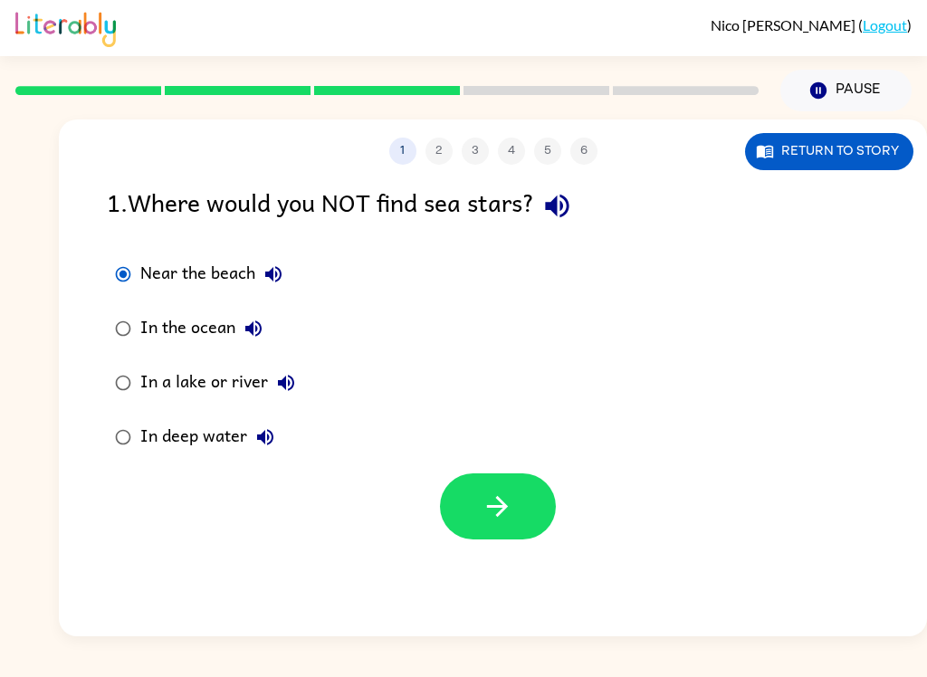
click at [253, 332] on icon "button" at bounding box center [253, 328] width 16 height 16
click at [276, 385] on icon "button" at bounding box center [286, 383] width 22 height 22
click at [266, 433] on icon "button" at bounding box center [265, 437] width 22 height 22
click at [528, 509] on button "button" at bounding box center [498, 506] width 116 height 66
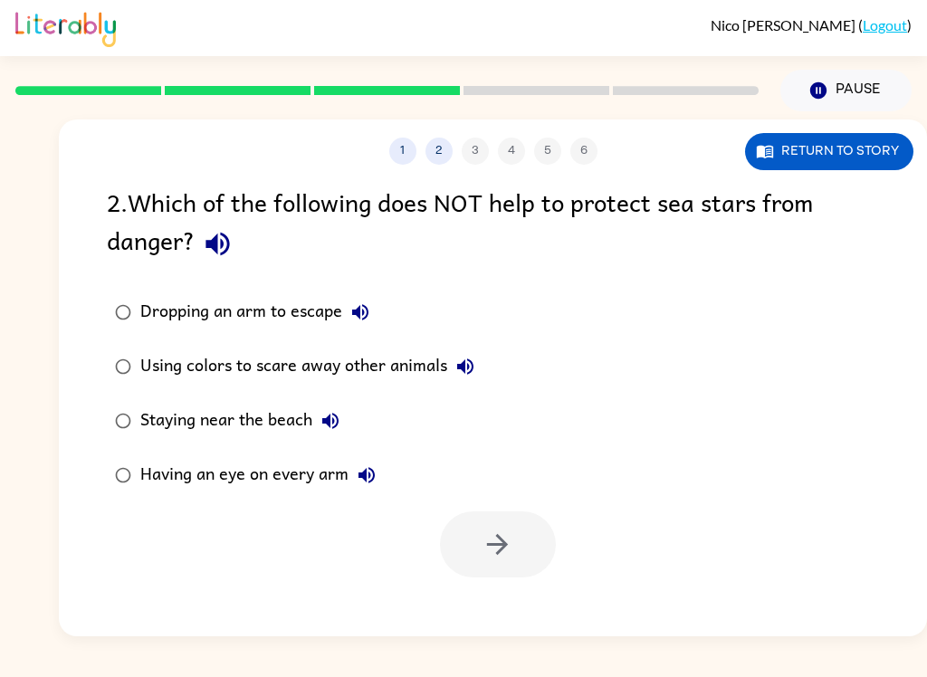
click at [222, 264] on button "button" at bounding box center [218, 244] width 46 height 46
click at [360, 328] on button "Dropping an arm to escape" at bounding box center [360, 312] width 36 height 36
click at [202, 235] on icon "button" at bounding box center [218, 244] width 32 height 32
click at [472, 366] on icon "button" at bounding box center [465, 366] width 16 height 16
click at [335, 429] on icon "button" at bounding box center [330, 421] width 16 height 16
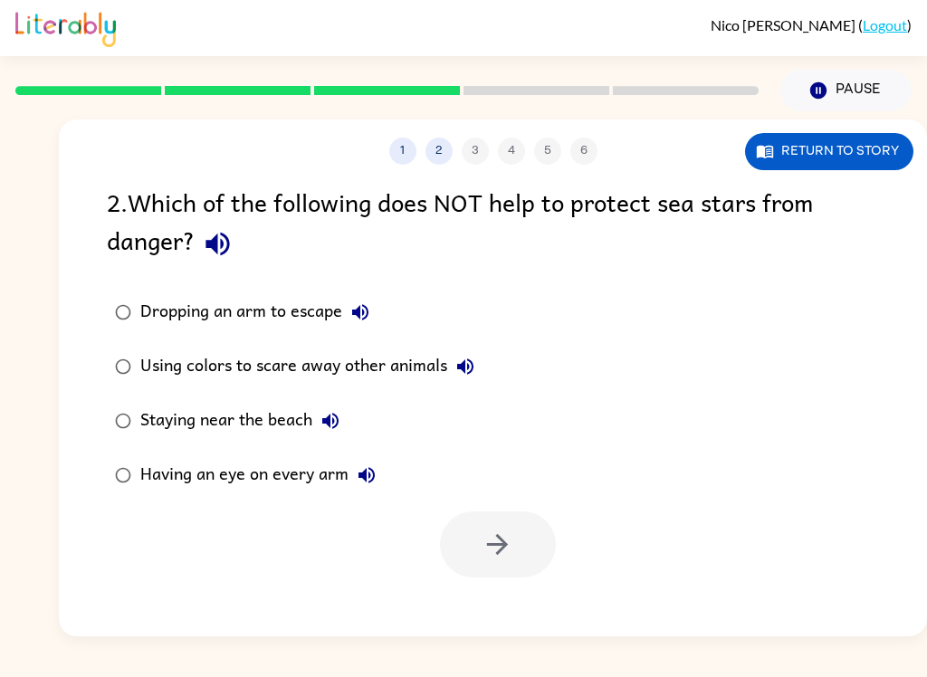
click at [404, 480] on label "Having an eye on every arm" at bounding box center [294, 475] width 395 height 54
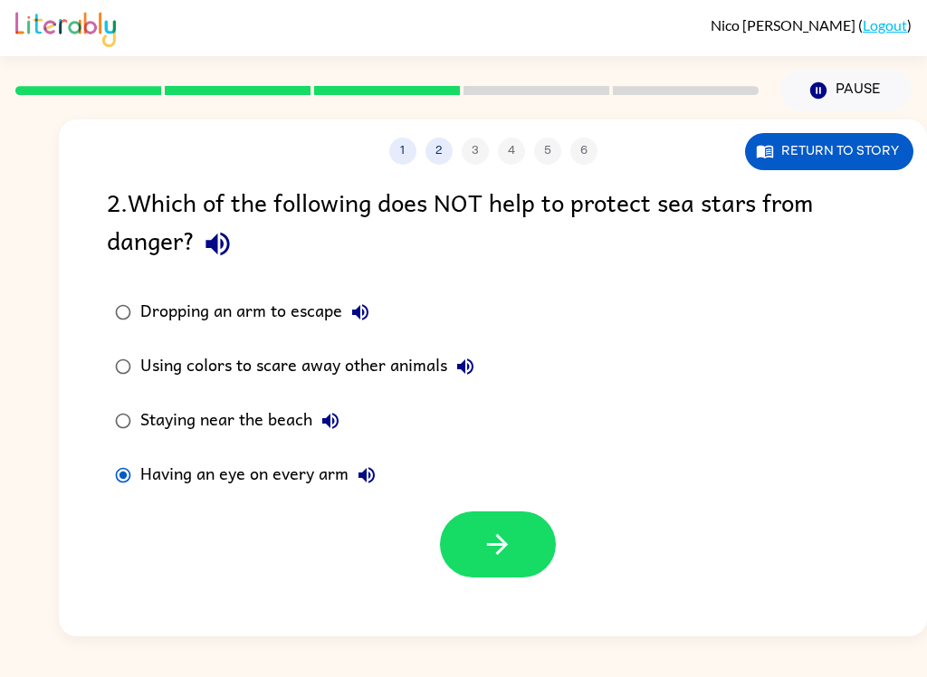
click at [351, 481] on button "Having an eye on every arm" at bounding box center [366, 475] width 36 height 36
click at [509, 546] on icon "button" at bounding box center [497, 544] width 32 height 32
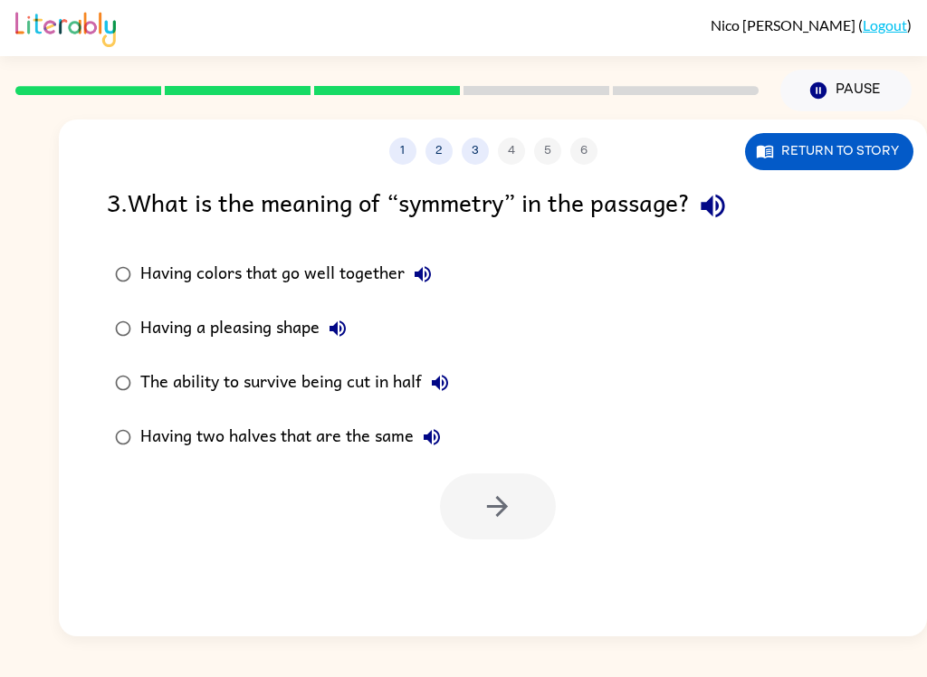
click at [714, 195] on icon "button" at bounding box center [713, 206] width 32 height 32
click at [439, 258] on div "Having colors that go well together" at bounding box center [290, 274] width 300 height 36
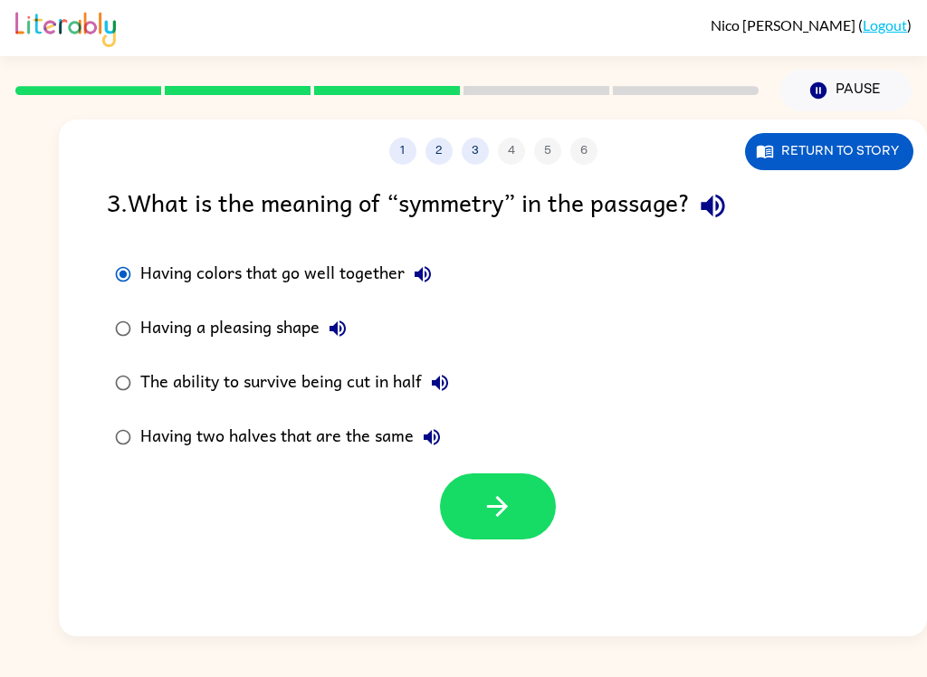
click at [423, 277] on icon "button" at bounding box center [423, 274] width 22 height 22
click at [333, 333] on icon "button" at bounding box center [338, 329] width 22 height 22
click at [441, 397] on button "The ability to survive being cut in half" at bounding box center [440, 383] width 36 height 36
click at [425, 432] on icon "button" at bounding box center [432, 437] width 22 height 22
click at [337, 321] on icon "button" at bounding box center [338, 329] width 22 height 22
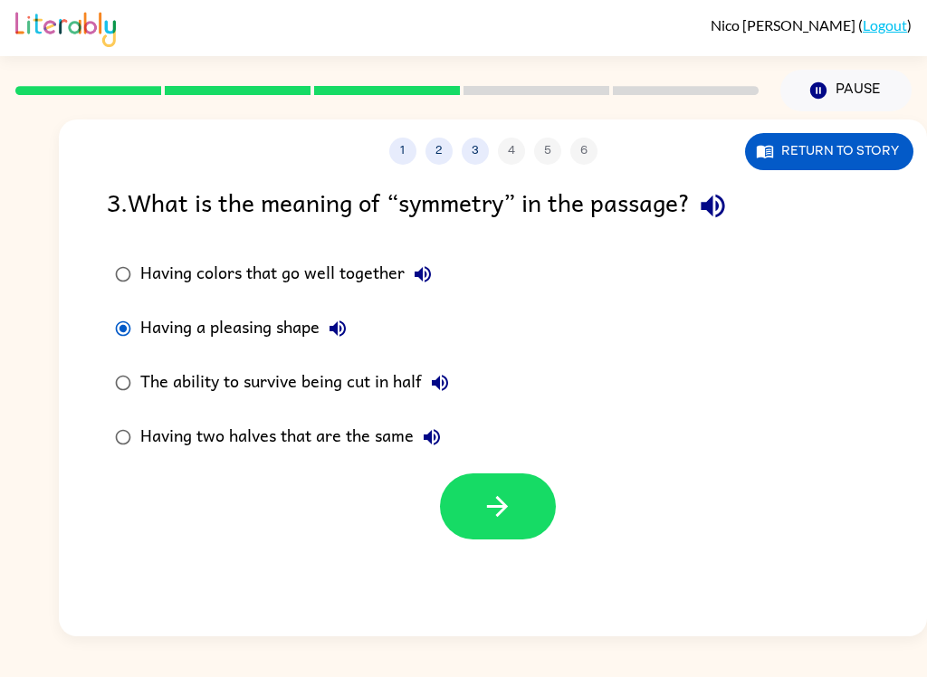
click at [421, 271] on icon "button" at bounding box center [422, 274] width 16 height 16
click at [494, 511] on icon "button" at bounding box center [497, 506] width 32 height 32
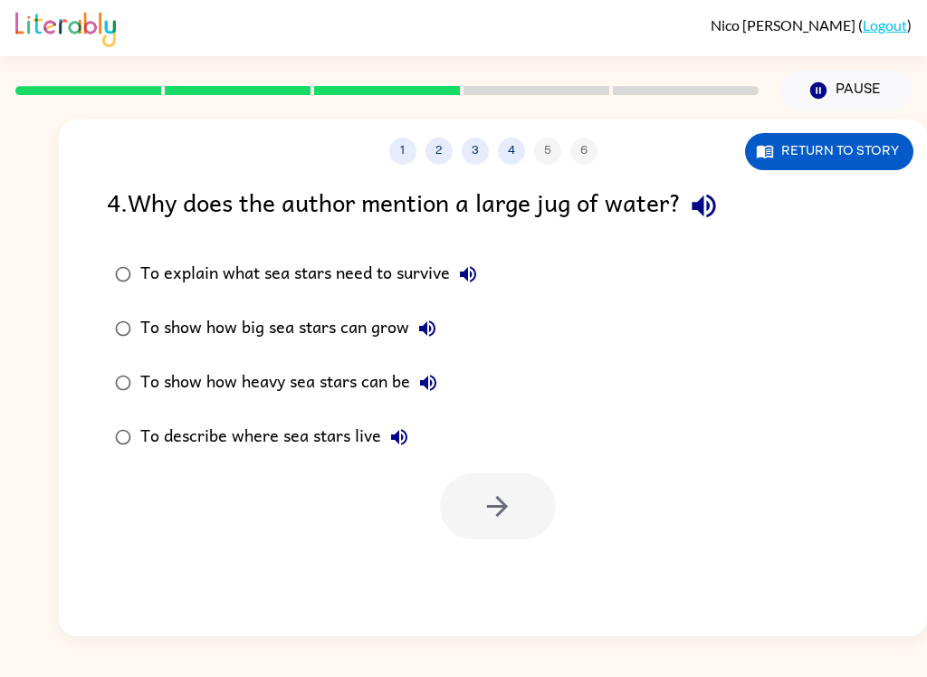
click at [712, 202] on icon "button" at bounding box center [704, 206] width 32 height 32
click at [485, 261] on div "To explain what sea stars need to survive" at bounding box center [313, 274] width 346 height 36
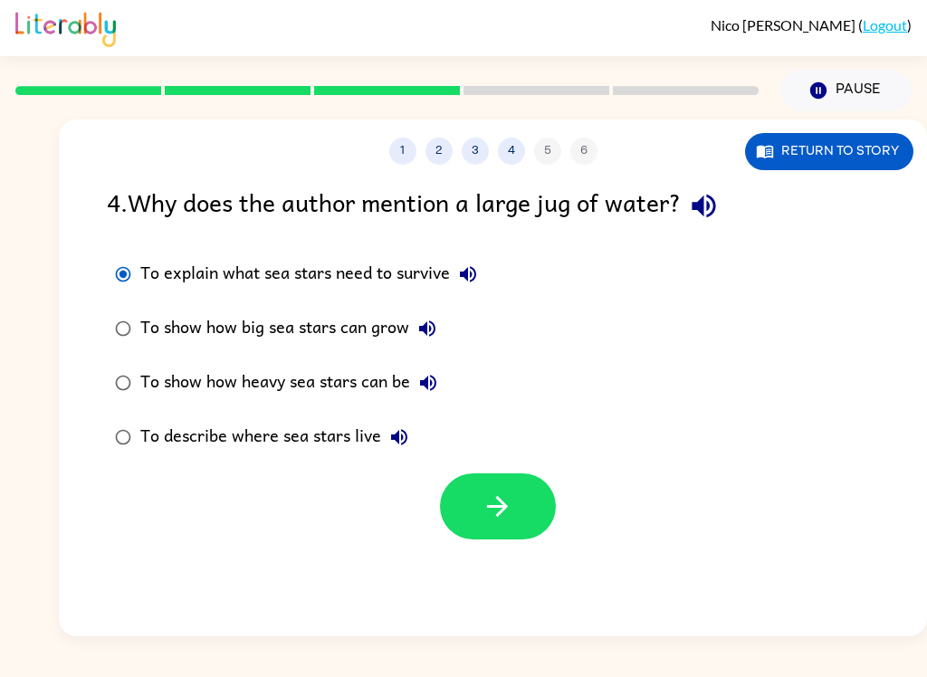
click at [465, 281] on icon "button" at bounding box center [468, 274] width 22 height 22
click at [412, 324] on button "To show how big sea stars can grow" at bounding box center [427, 328] width 36 height 36
click at [433, 385] on icon "button" at bounding box center [428, 383] width 16 height 16
click at [399, 428] on icon "button" at bounding box center [399, 437] width 22 height 22
click at [525, 522] on button "button" at bounding box center [498, 506] width 116 height 66
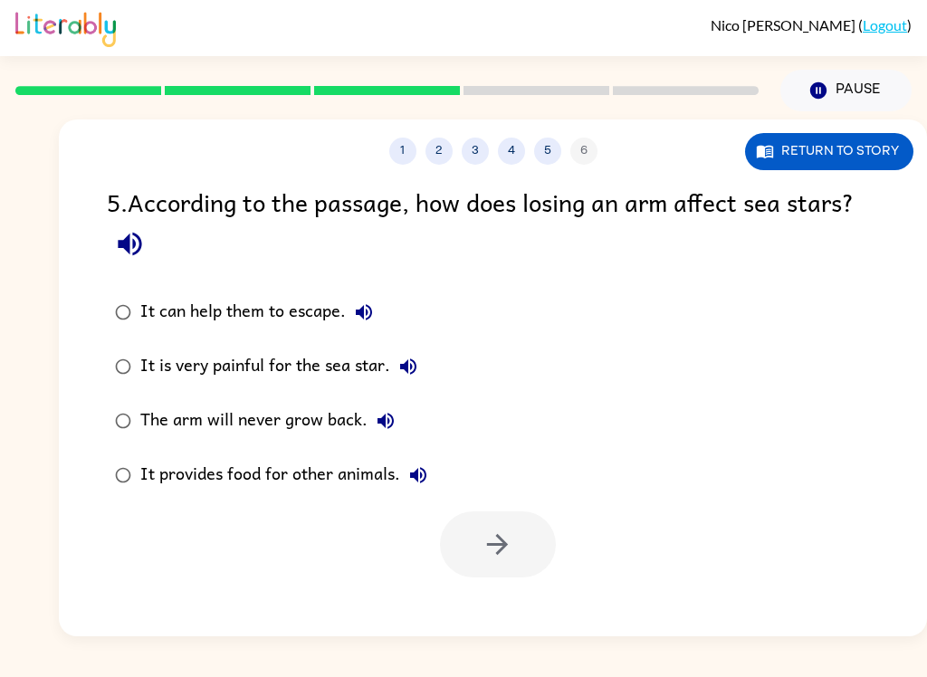
click at [359, 326] on button "It can help them to escape." at bounding box center [364, 312] width 36 height 36
click at [133, 233] on icon "button" at bounding box center [130, 244] width 32 height 32
click at [368, 314] on icon "button" at bounding box center [364, 312] width 22 height 22
click at [408, 377] on icon "button" at bounding box center [408, 367] width 22 height 22
click at [388, 425] on icon "button" at bounding box center [386, 421] width 22 height 22
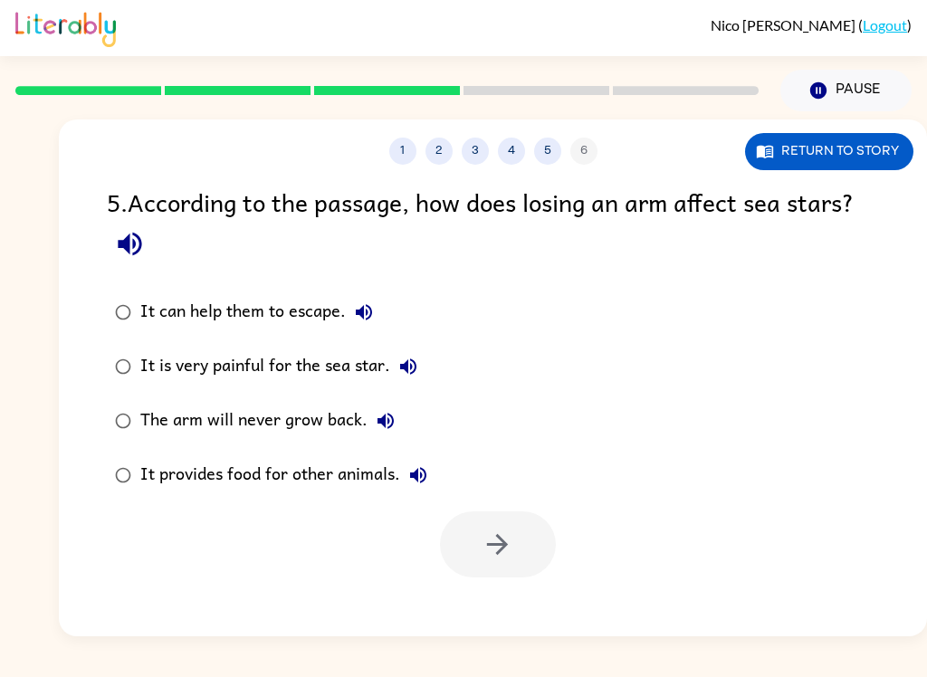
click at [421, 485] on icon "button" at bounding box center [418, 475] width 22 height 22
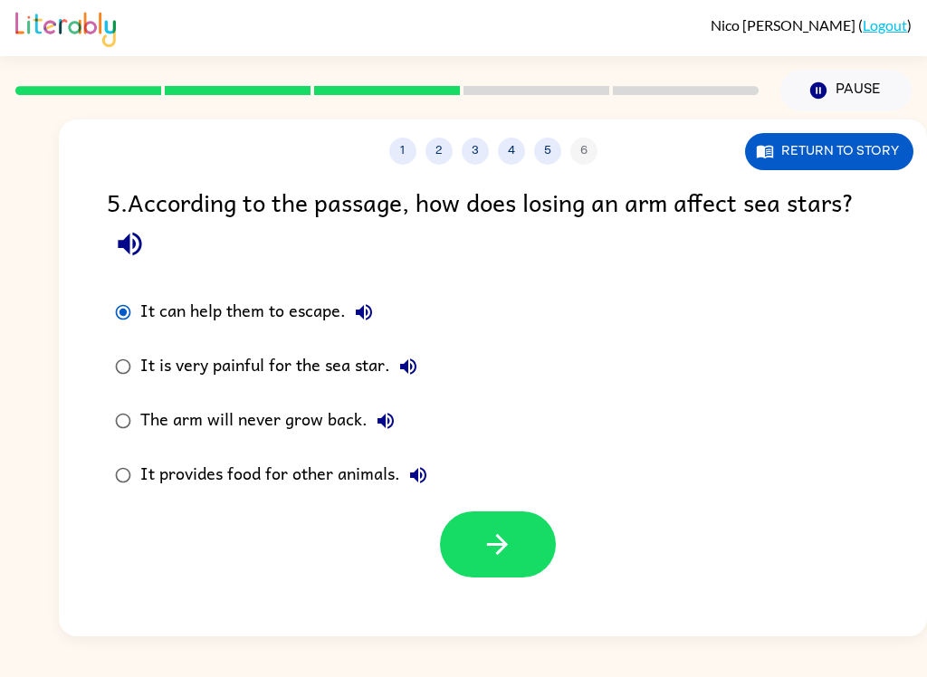
click at [500, 574] on button "button" at bounding box center [498, 544] width 116 height 66
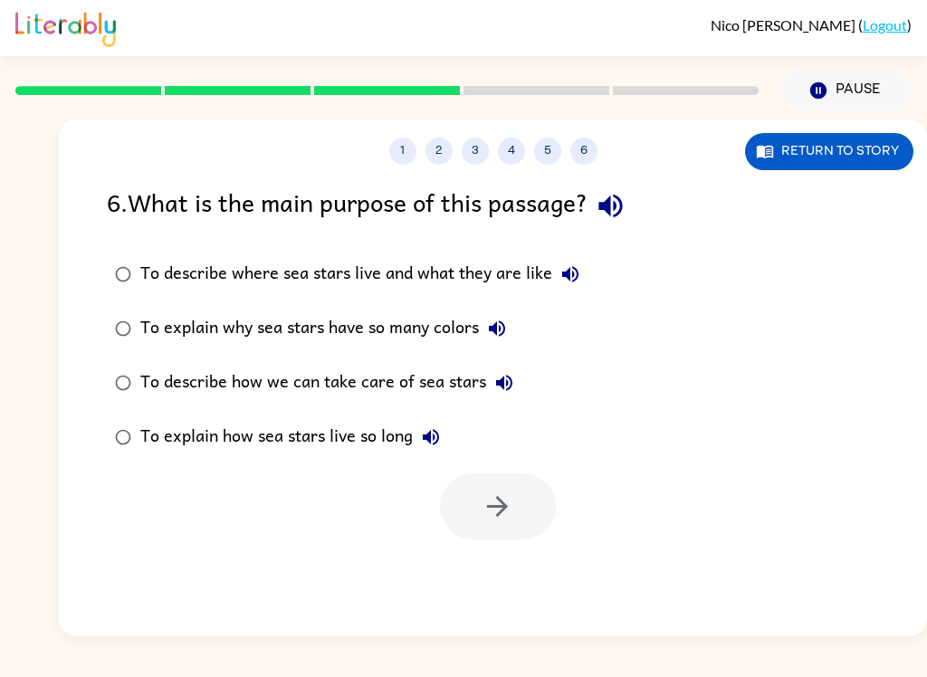
click at [626, 197] on icon "button" at bounding box center [610, 206] width 32 height 32
click at [573, 270] on icon "button" at bounding box center [570, 274] width 22 height 22
click at [508, 274] on div "To describe where sea stars live and what they are like" at bounding box center [364, 274] width 448 height 36
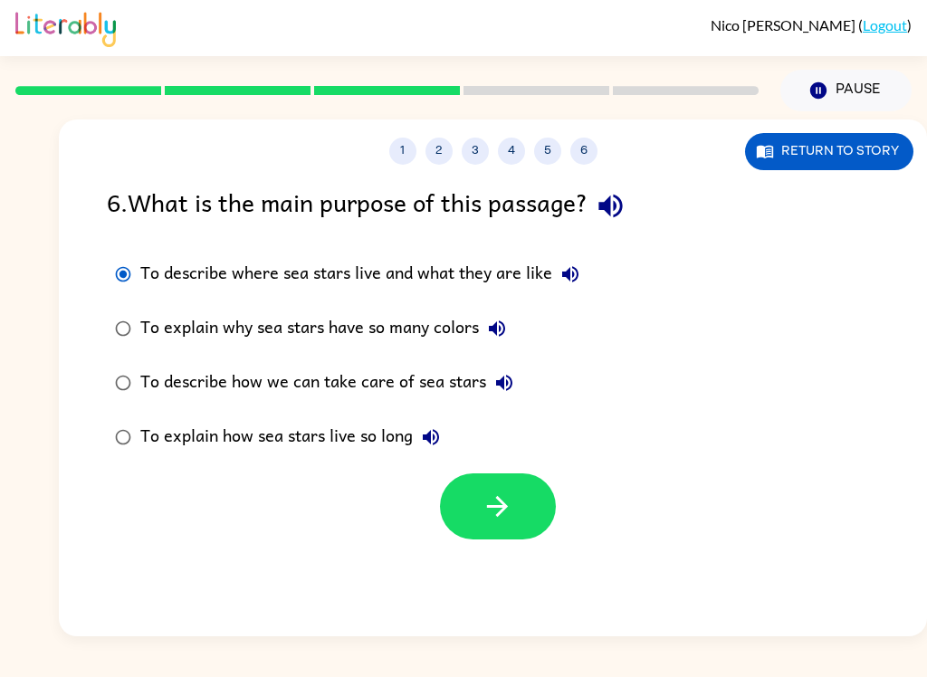
click at [499, 504] on icon "button" at bounding box center [497, 506] width 32 height 32
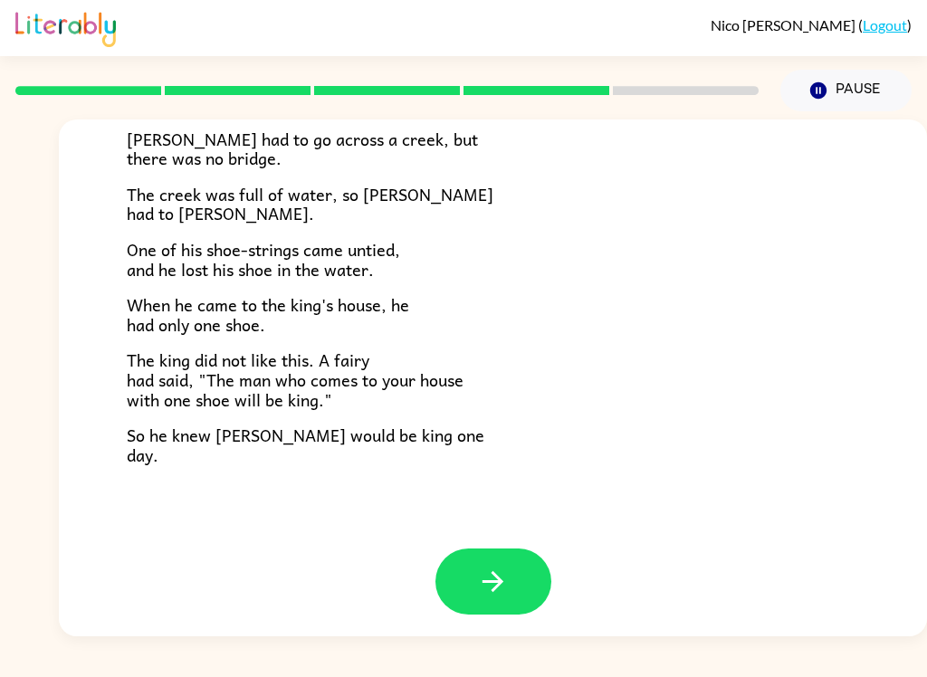
scroll to position [299, 0]
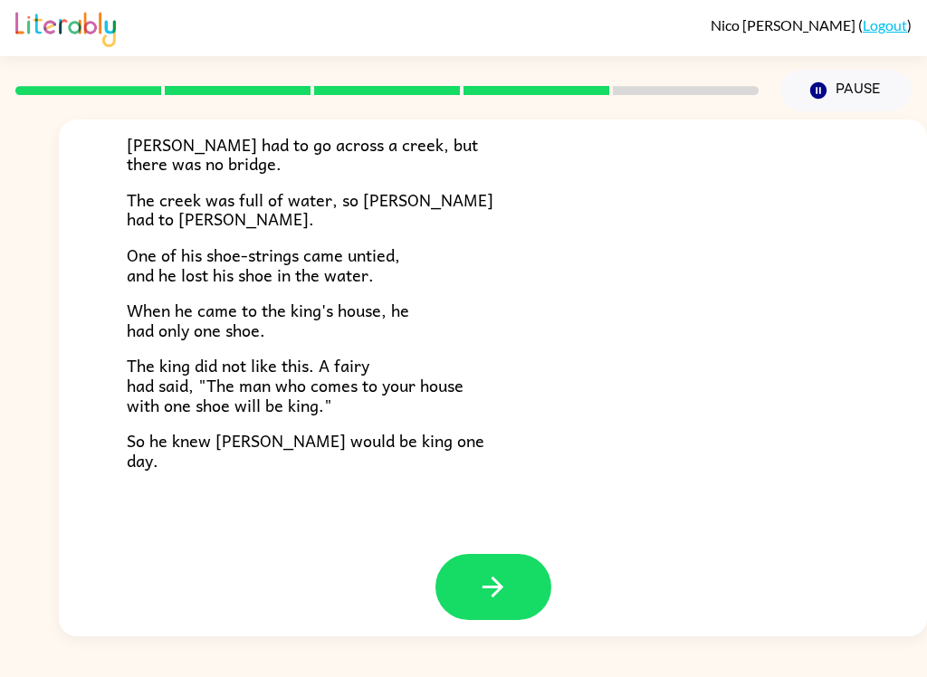
click at [521, 585] on button "button" at bounding box center [493, 587] width 116 height 66
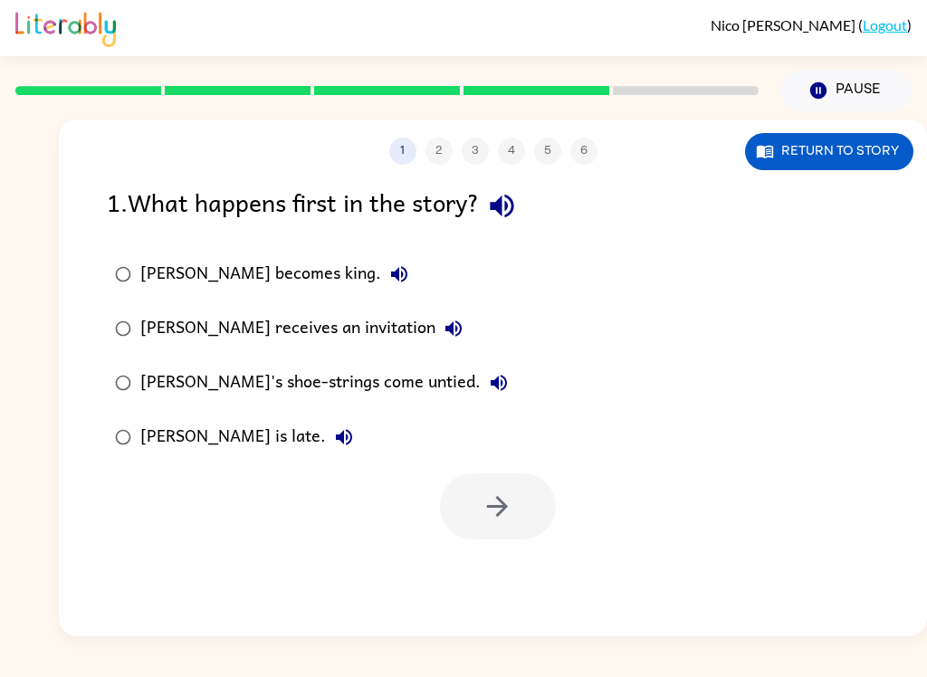
scroll to position [0, 0]
click at [518, 200] on icon "button" at bounding box center [502, 206] width 32 height 32
click at [381, 290] on button "[PERSON_NAME] becomes king." at bounding box center [399, 274] width 36 height 36
click at [442, 332] on icon "button" at bounding box center [453, 329] width 22 height 22
click at [480, 396] on button "[PERSON_NAME]'s shoe-strings come untied." at bounding box center [498, 383] width 36 height 36
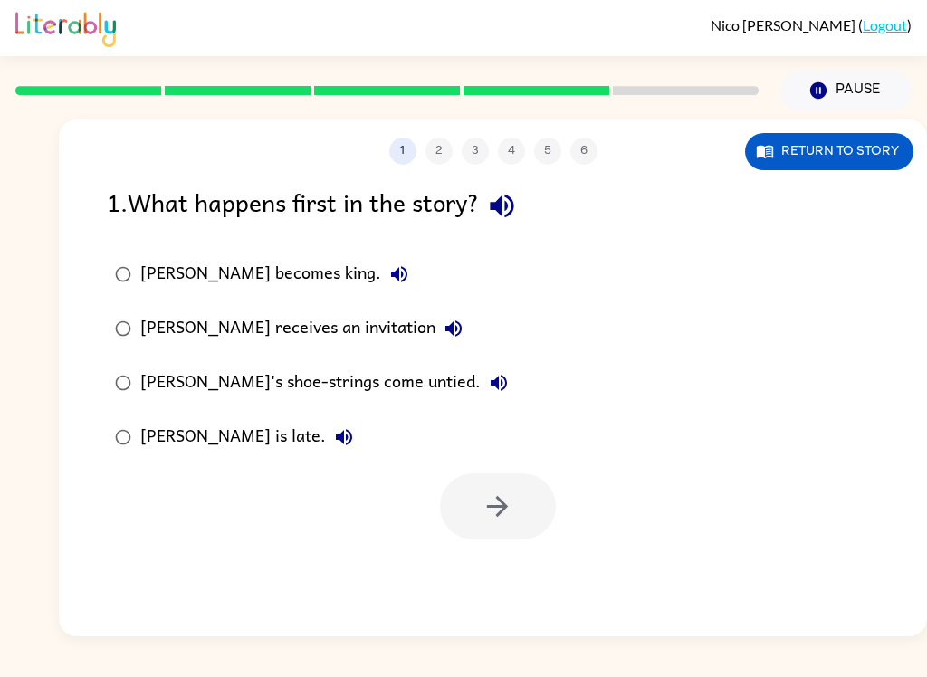
click at [336, 439] on icon "button" at bounding box center [344, 437] width 16 height 16
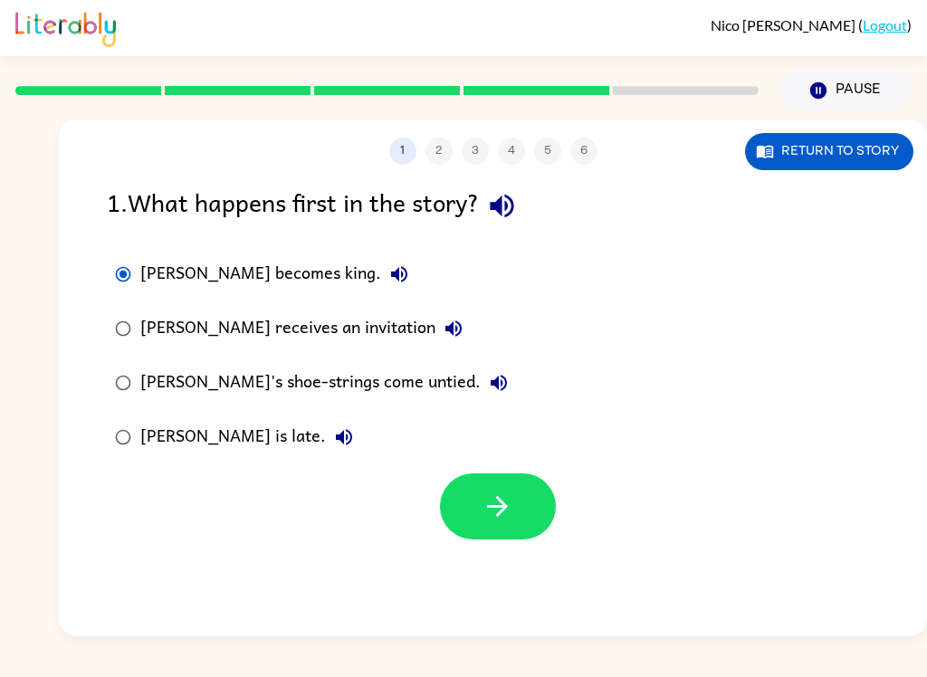
click at [381, 271] on button "[PERSON_NAME] becomes king." at bounding box center [399, 274] width 36 height 36
click at [442, 323] on icon "button" at bounding box center [453, 329] width 22 height 22
click at [91, 342] on div "1 . What happens first in the story? [PERSON_NAME] becomes king. [PERSON_NAME] …" at bounding box center [493, 361] width 868 height 357
click at [474, 514] on button "button" at bounding box center [498, 506] width 116 height 66
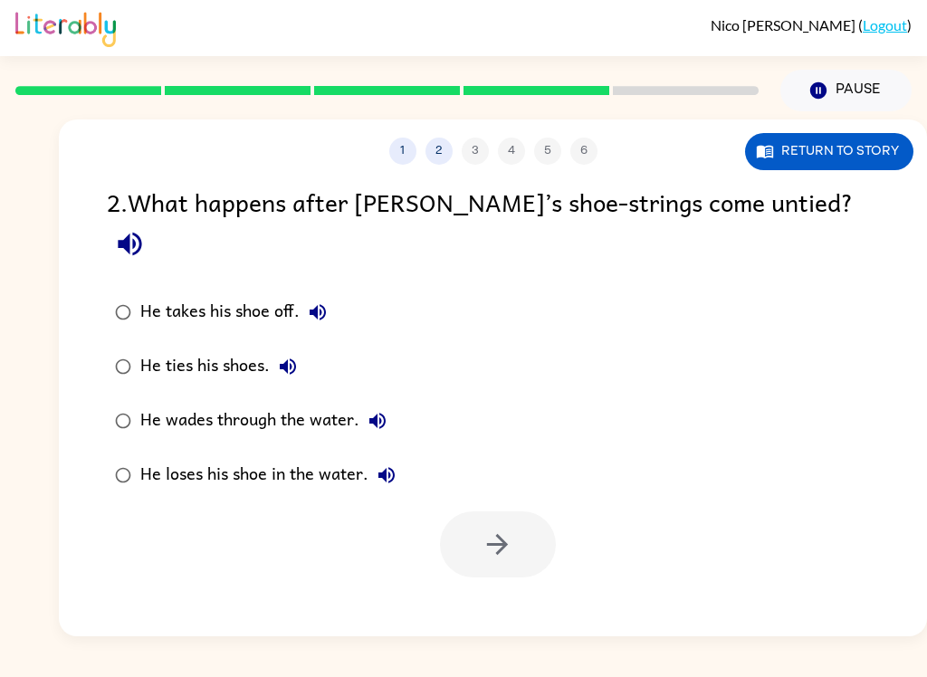
click at [146, 228] on icon "button" at bounding box center [130, 244] width 32 height 32
click at [313, 304] on icon "button" at bounding box center [317, 312] width 16 height 16
click at [289, 356] on icon "button" at bounding box center [288, 367] width 22 height 22
click at [386, 410] on icon "button" at bounding box center [377, 421] width 22 height 22
click at [376, 464] on icon "button" at bounding box center [387, 475] width 22 height 22
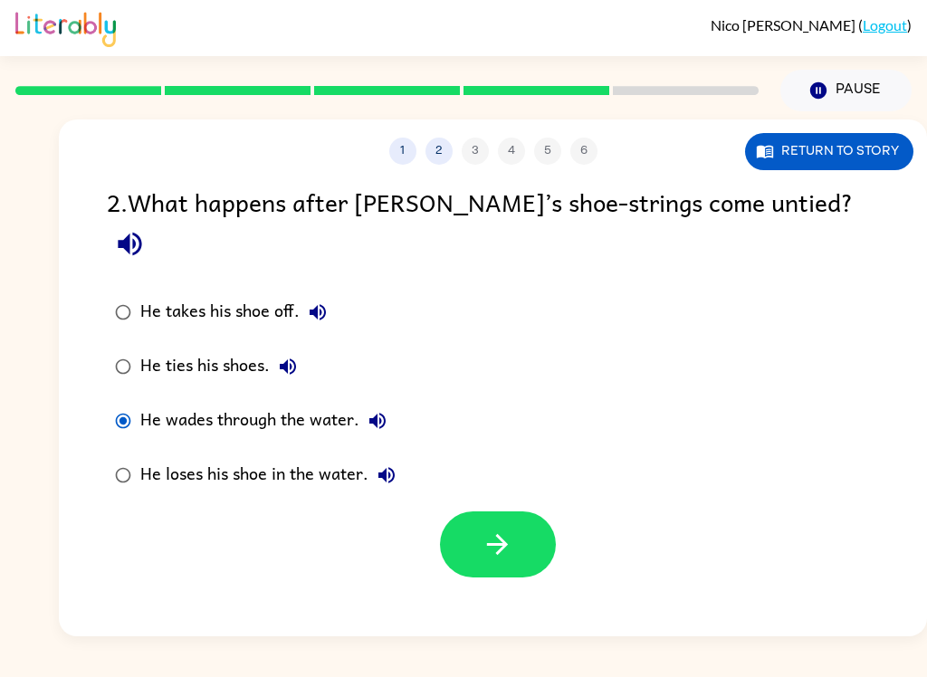
click at [483, 528] on icon "button" at bounding box center [497, 544] width 32 height 32
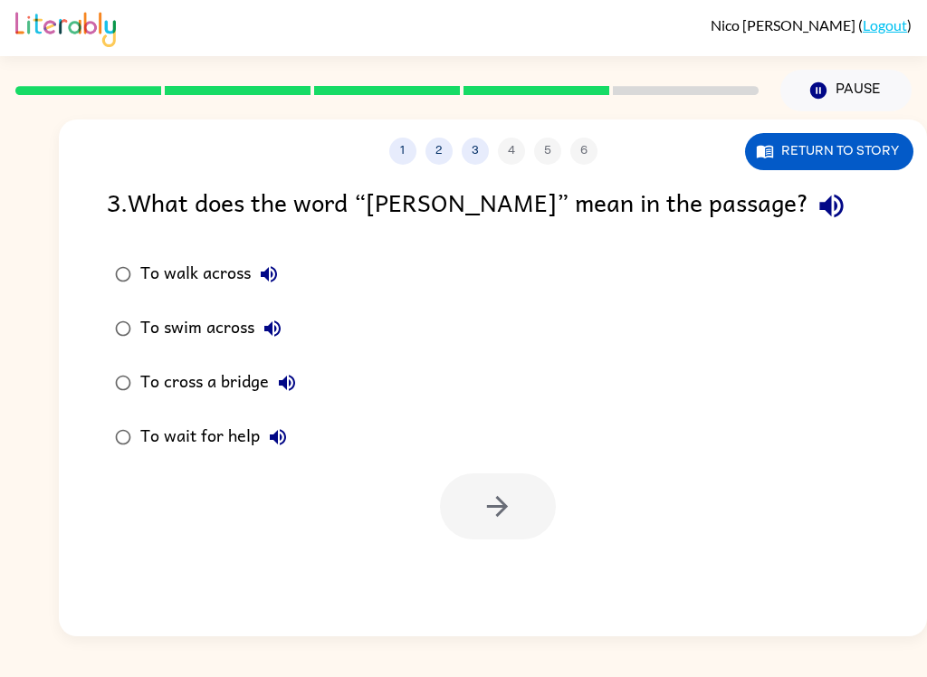
click at [263, 282] on icon "button" at bounding box center [269, 274] width 22 height 22
click at [808, 218] on button "button" at bounding box center [831, 206] width 46 height 46
click at [808, 188] on button "button" at bounding box center [831, 206] width 46 height 46
click at [815, 195] on icon "button" at bounding box center [831, 206] width 32 height 32
click at [819, 206] on icon "button" at bounding box center [831, 207] width 24 height 24
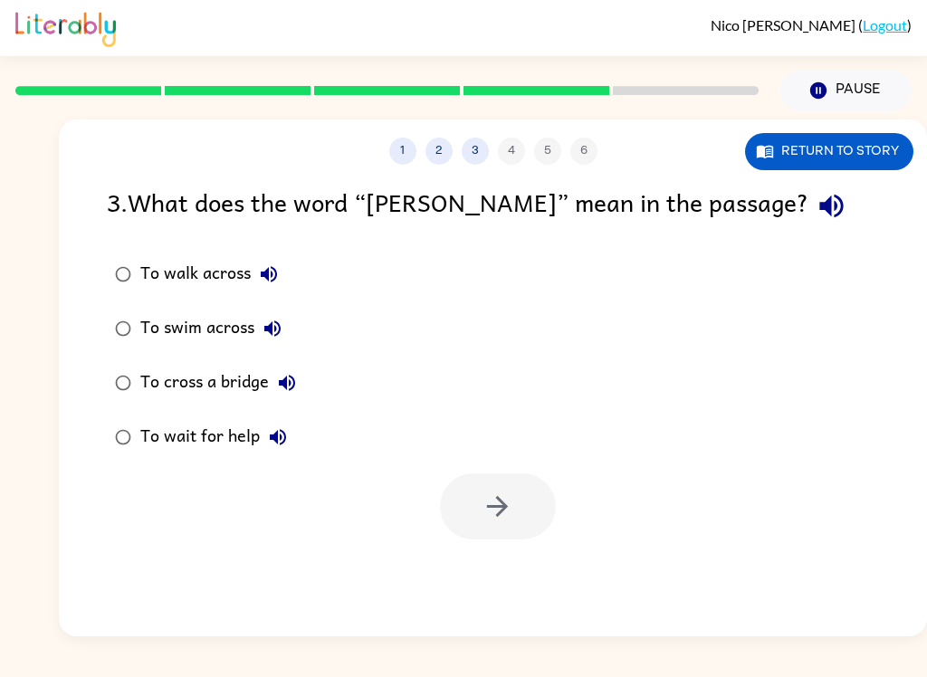
click at [819, 206] on icon "button" at bounding box center [831, 207] width 24 height 24
click at [277, 282] on icon "button" at bounding box center [269, 274] width 22 height 22
click at [272, 272] on icon "button" at bounding box center [269, 274] width 22 height 22
click at [270, 328] on icon "button" at bounding box center [272, 328] width 16 height 16
click at [285, 386] on icon "button" at bounding box center [287, 383] width 16 height 16
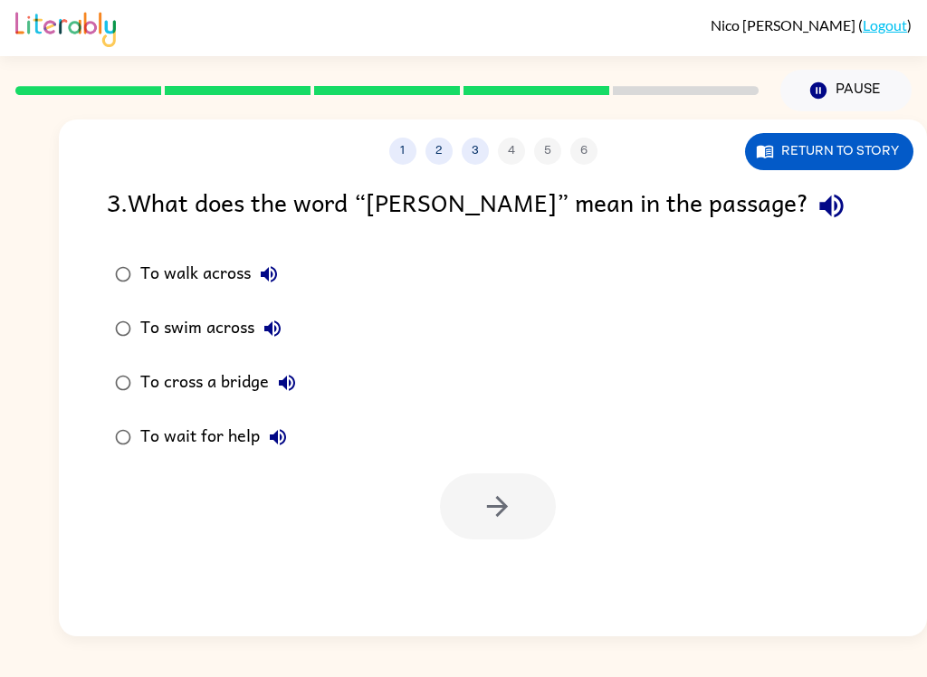
click at [276, 434] on icon "button" at bounding box center [278, 437] width 16 height 16
click at [138, 259] on label "To walk across" at bounding box center [205, 274] width 217 height 54
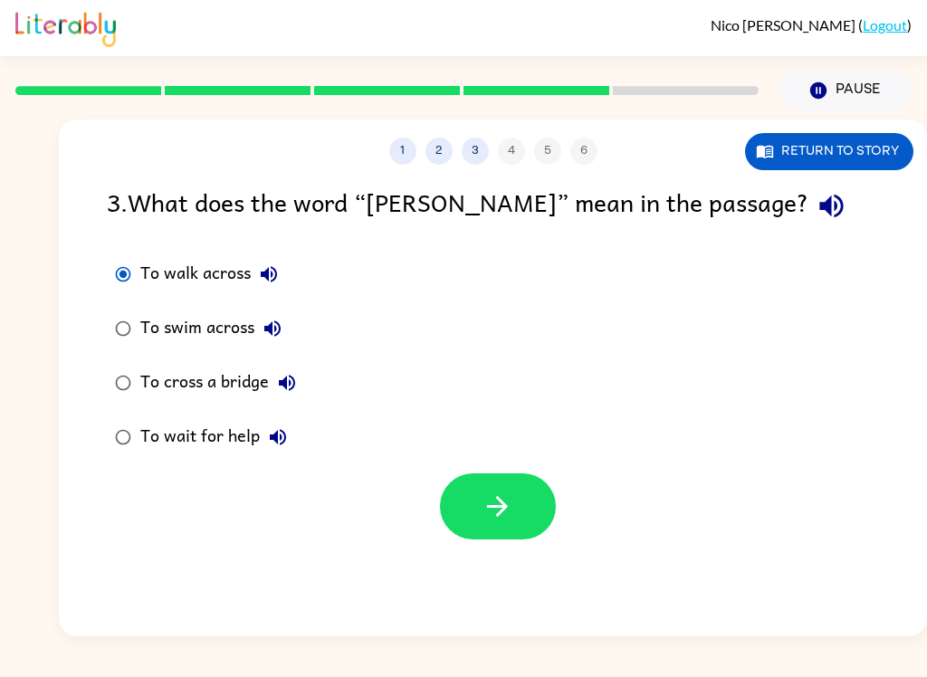
click at [481, 526] on button "button" at bounding box center [498, 506] width 116 height 66
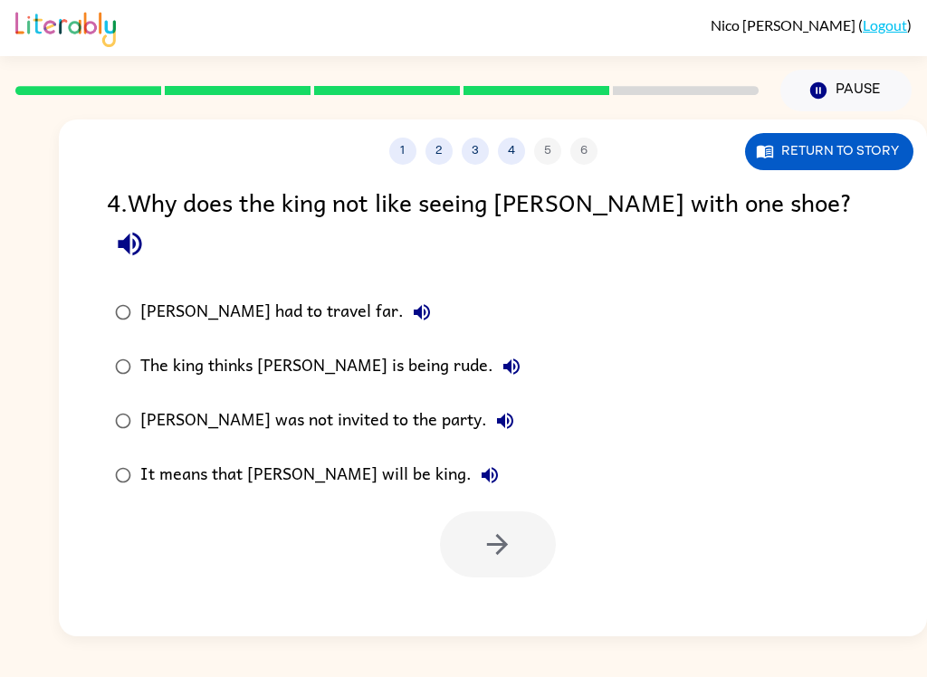
click at [141, 233] on icon "button" at bounding box center [130, 245] width 24 height 24
click at [411, 301] on icon "button" at bounding box center [422, 312] width 22 height 22
click at [510, 151] on button "4" at bounding box center [511, 151] width 27 height 27
click at [411, 301] on icon "button" at bounding box center [422, 312] width 22 height 22
click at [477, 160] on button "3" at bounding box center [474, 151] width 27 height 27
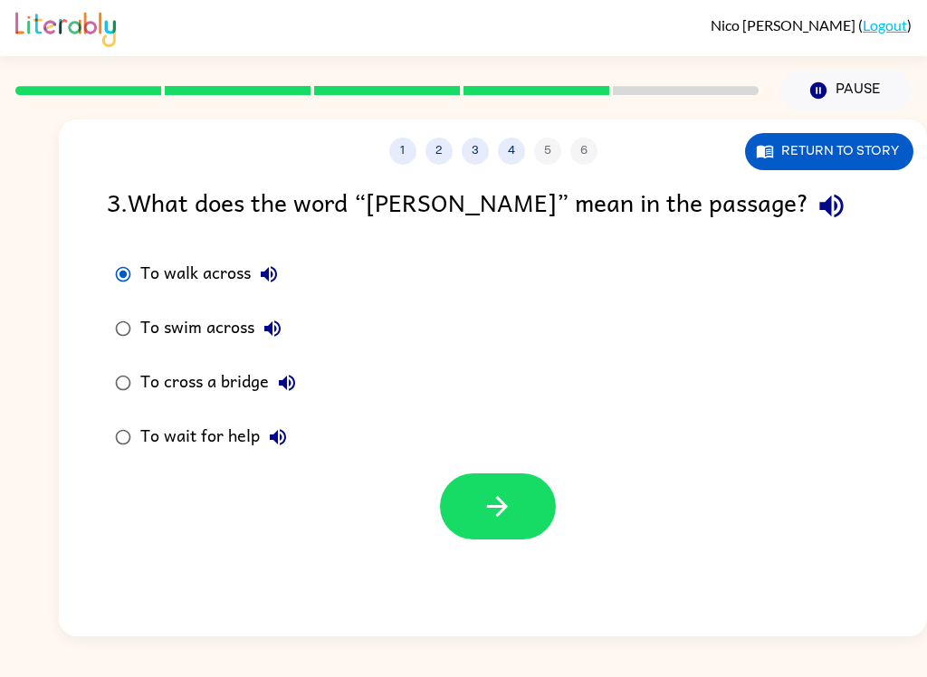
click at [257, 285] on button "To walk across" at bounding box center [269, 274] width 36 height 36
click at [278, 328] on icon "button" at bounding box center [272, 329] width 22 height 22
click at [279, 326] on icon "button" at bounding box center [272, 328] width 16 height 16
click at [470, 160] on button "3" at bounding box center [474, 151] width 27 height 27
click at [276, 264] on icon "button" at bounding box center [269, 274] width 22 height 22
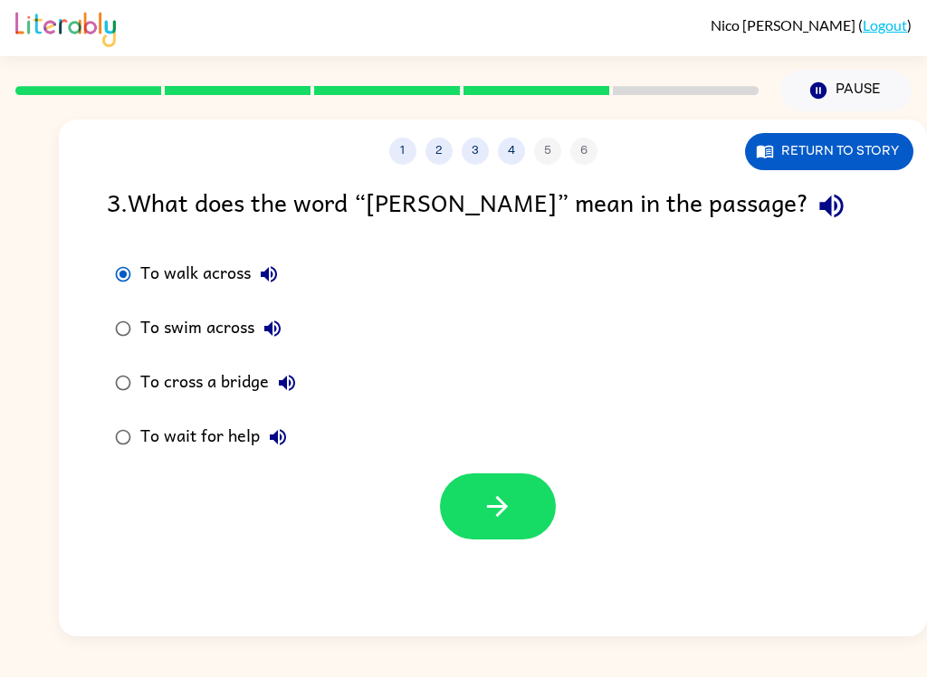
click at [272, 329] on icon "button" at bounding box center [272, 328] width 16 height 16
click at [477, 150] on button "3" at bounding box center [474, 151] width 27 height 27
click at [274, 270] on icon "button" at bounding box center [269, 274] width 16 height 16
click at [433, 165] on button "2" at bounding box center [438, 151] width 27 height 27
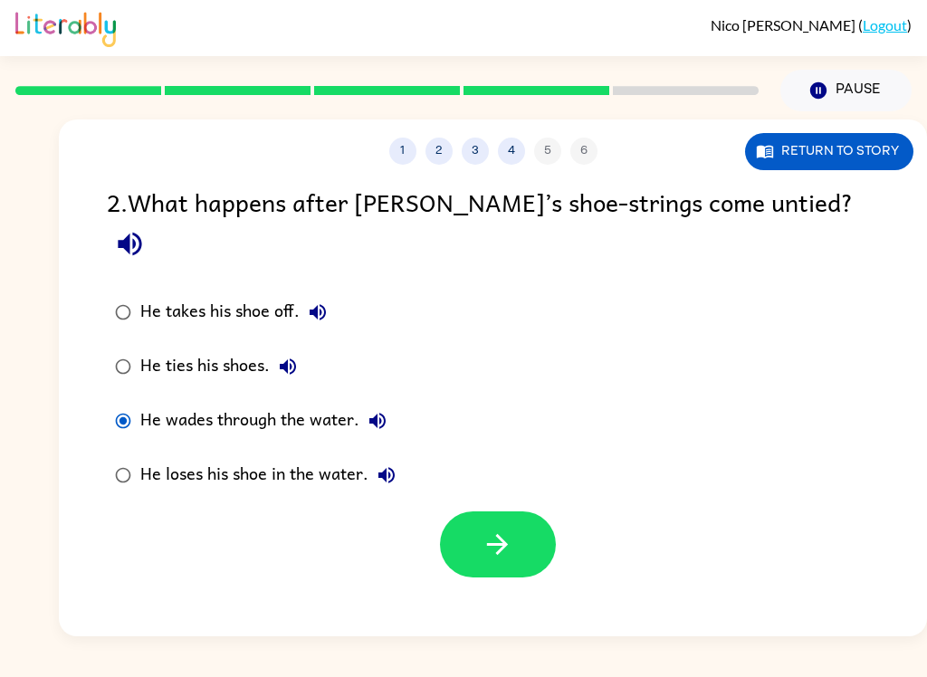
click at [311, 304] on icon "button" at bounding box center [317, 312] width 16 height 16
click at [289, 356] on icon "button" at bounding box center [288, 367] width 22 height 22
click at [384, 413] on icon "button" at bounding box center [377, 421] width 16 height 16
click at [392, 464] on icon "button" at bounding box center [387, 475] width 22 height 22
click at [505, 528] on icon "button" at bounding box center [497, 544] width 32 height 32
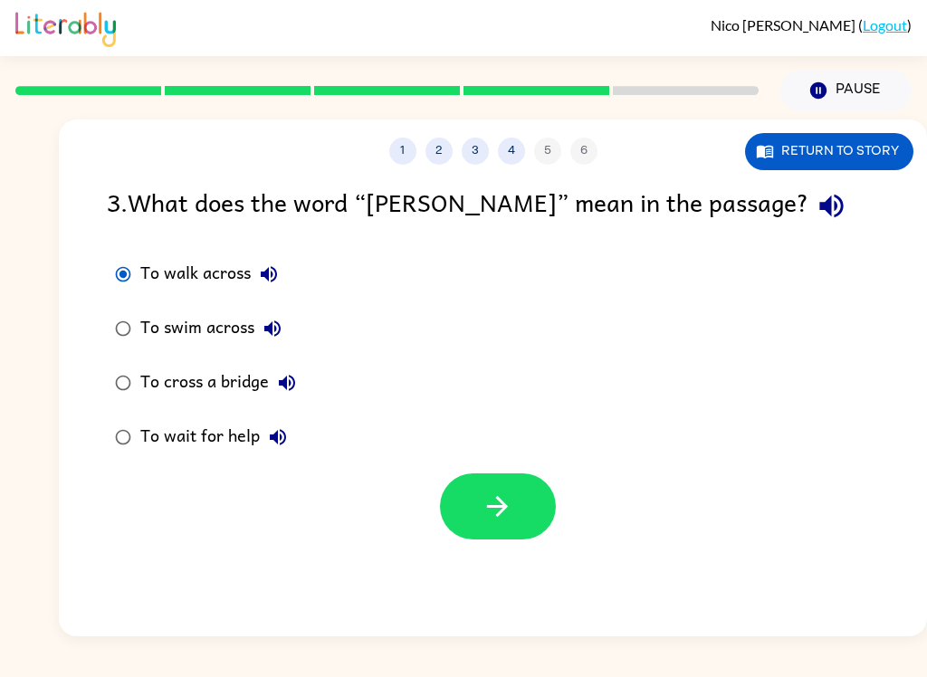
click at [270, 282] on icon "button" at bounding box center [269, 274] width 22 height 22
click at [480, 494] on button "button" at bounding box center [498, 506] width 116 height 66
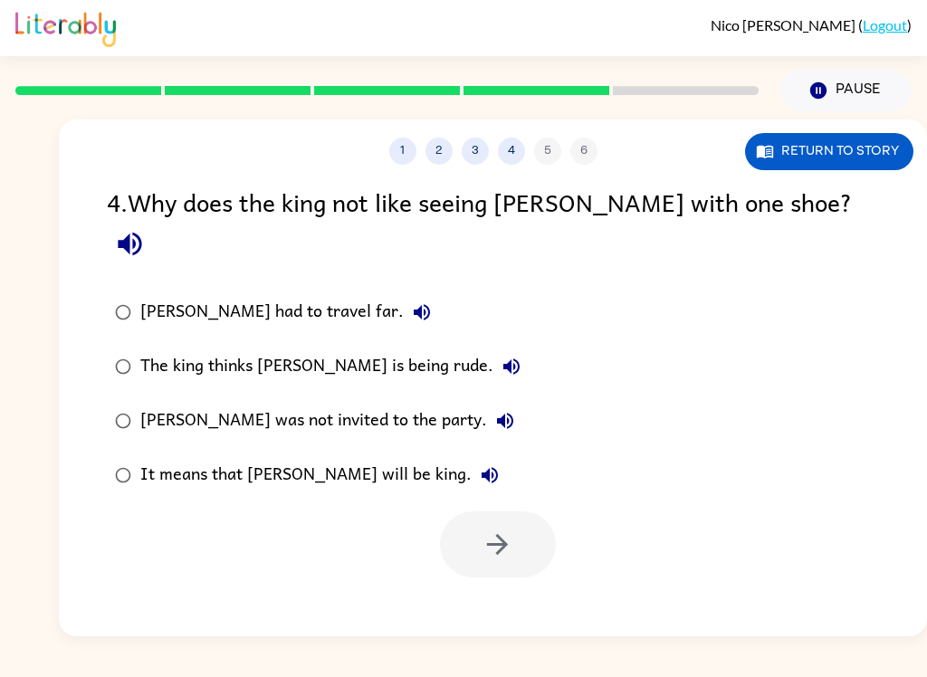
click at [153, 221] on button "button" at bounding box center [130, 244] width 46 height 46
click at [414, 304] on icon "button" at bounding box center [422, 312] width 16 height 16
click at [414, 348] on div "The king thinks [PERSON_NAME] is being rude." at bounding box center [334, 366] width 389 height 36
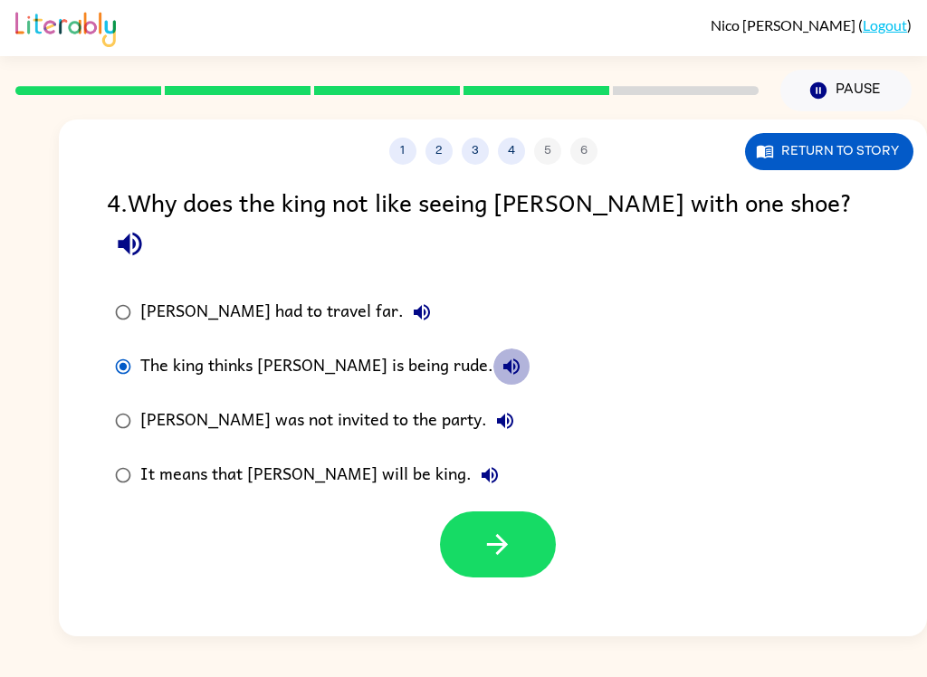
click at [500, 356] on icon "button" at bounding box center [511, 367] width 22 height 22
click at [497, 413] on icon "button" at bounding box center [505, 421] width 16 height 16
click at [481, 467] on icon "button" at bounding box center [489, 475] width 16 height 16
click at [500, 356] on icon "button" at bounding box center [511, 367] width 22 height 22
click at [497, 413] on icon "button" at bounding box center [505, 421] width 16 height 16
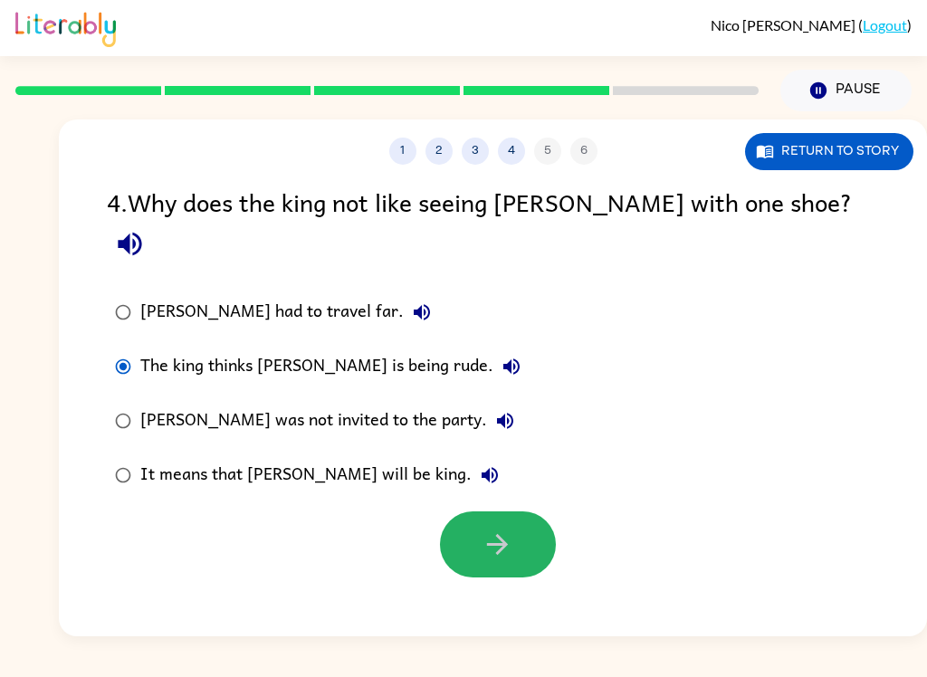
click at [472, 514] on button "button" at bounding box center [498, 544] width 116 height 66
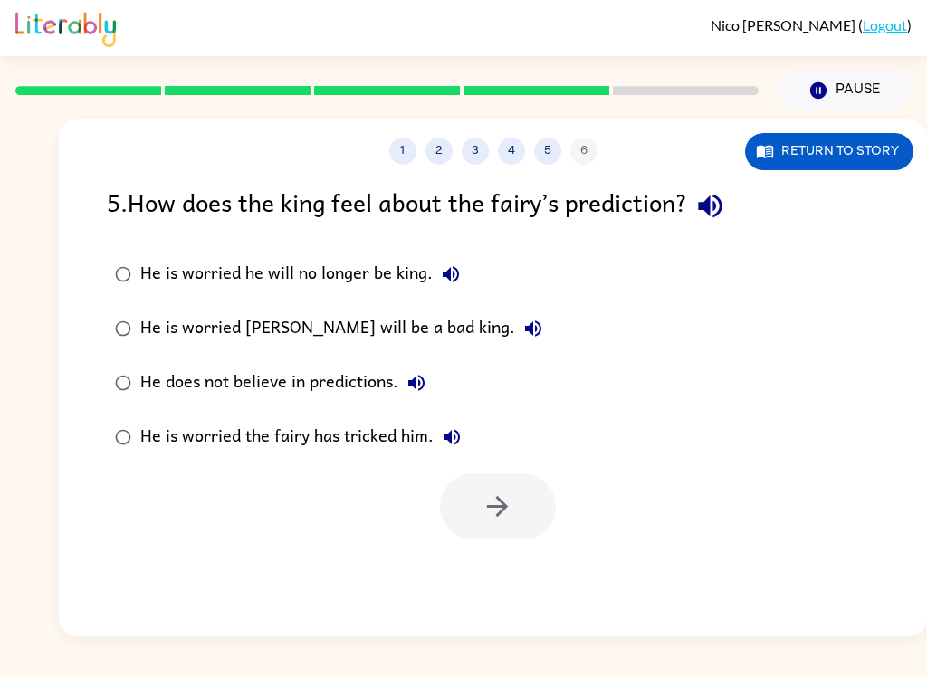
click at [708, 204] on icon "button" at bounding box center [710, 207] width 24 height 24
click at [446, 280] on icon "button" at bounding box center [451, 274] width 22 height 22
click at [522, 325] on icon "button" at bounding box center [533, 329] width 22 height 22
click at [423, 382] on icon "button" at bounding box center [416, 383] width 22 height 22
click at [446, 455] on button "He is worried the fairy has tricked him." at bounding box center [451, 437] width 36 height 36
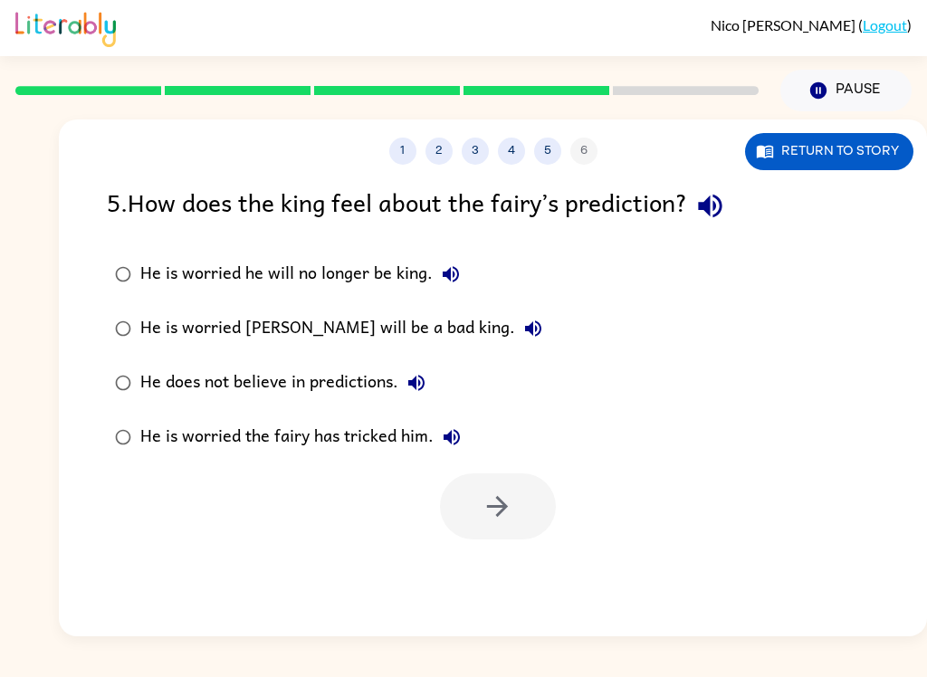
click at [464, 433] on button "He is worried the fairy has tricked him." at bounding box center [451, 437] width 36 height 36
click at [454, 438] on icon "button" at bounding box center [451, 437] width 16 height 16
click at [452, 442] on icon "button" at bounding box center [452, 437] width 22 height 22
click at [359, 450] on div "He is worried the fairy has tricked him." at bounding box center [304, 437] width 329 height 36
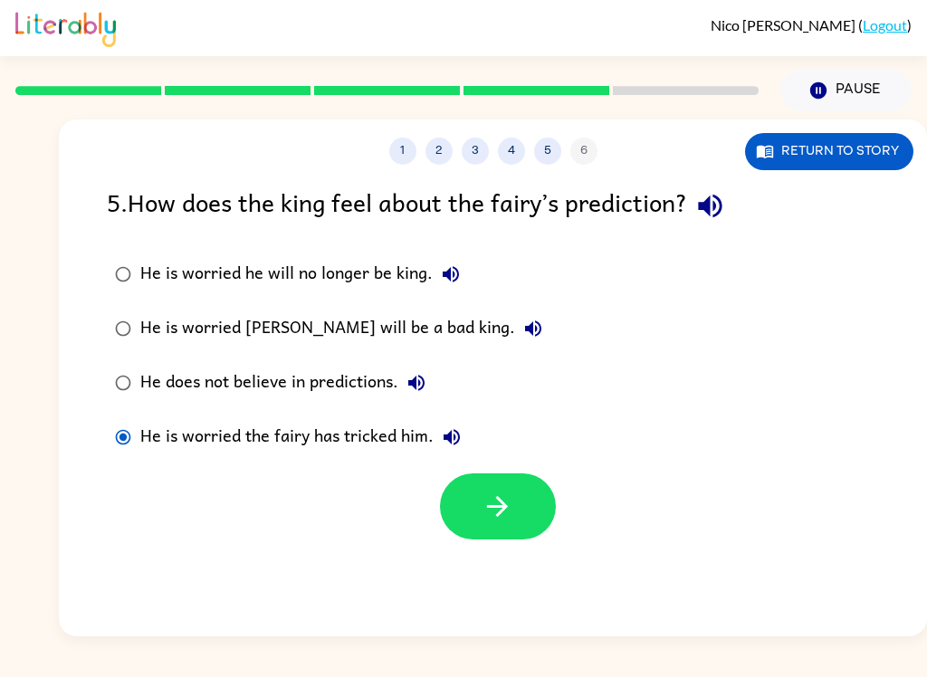
click at [503, 521] on icon "button" at bounding box center [497, 506] width 32 height 32
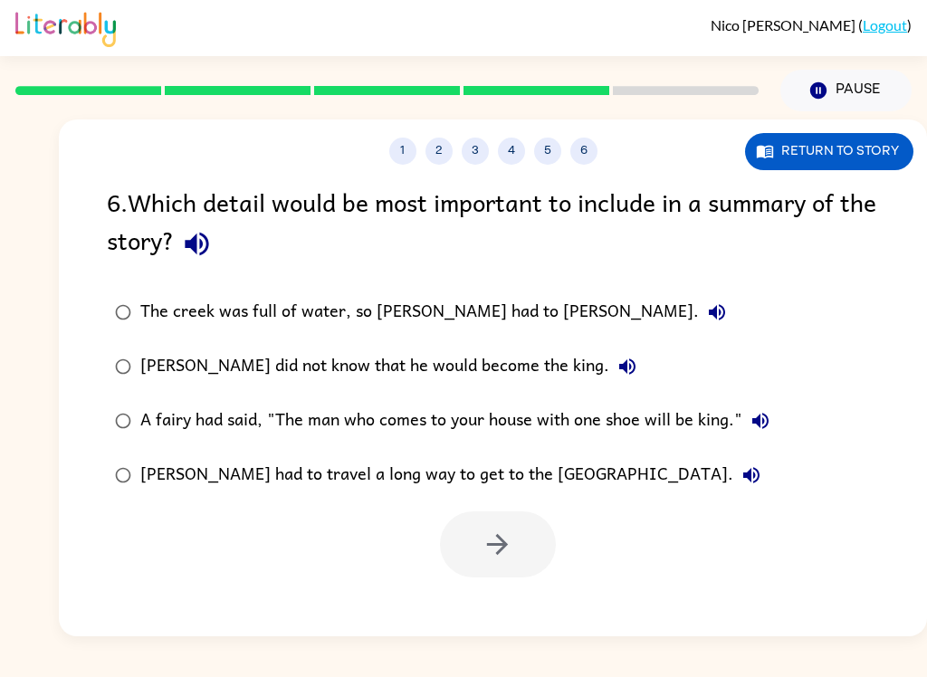
click at [214, 256] on div "6 . Which detail would be most important to include in a summary of the story?" at bounding box center [493, 225] width 772 height 84
click at [204, 262] on div "6 . Which detail would be most important to include in a summary of the story?" at bounding box center [493, 225] width 772 height 84
click at [213, 253] on icon "button" at bounding box center [197, 244] width 32 height 32
click at [571, 302] on label "The creek was full of water, so [PERSON_NAME] had to [PERSON_NAME]." at bounding box center [442, 312] width 690 height 54
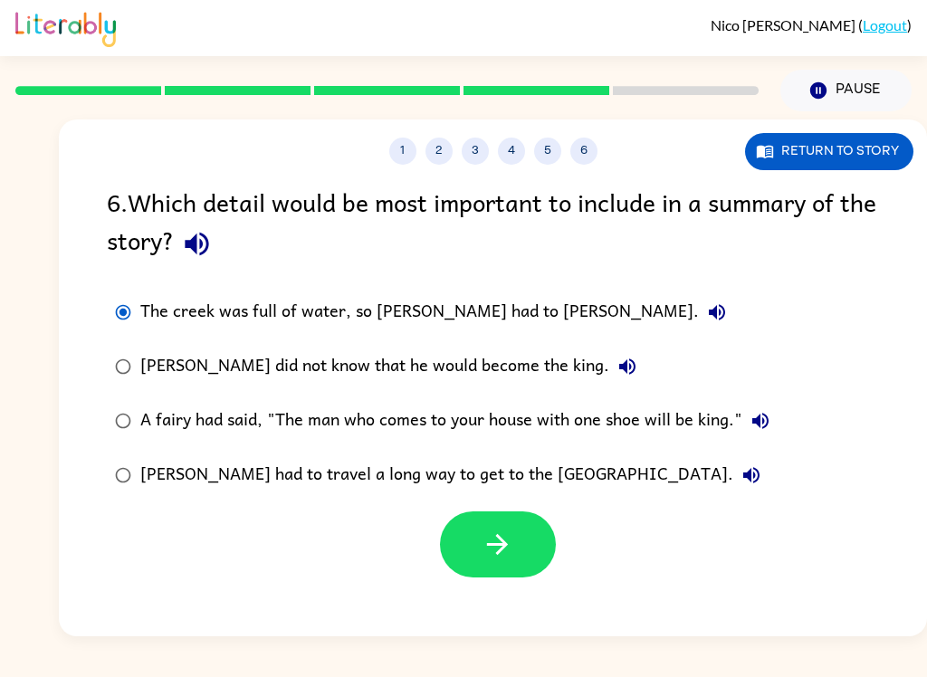
click at [708, 315] on icon "button" at bounding box center [716, 312] width 16 height 16
click at [616, 367] on icon "button" at bounding box center [627, 367] width 22 height 22
click at [773, 423] on button "A fairy had said, "The man who comes to your house with one shoe will be king."" at bounding box center [760, 421] width 36 height 36
click at [740, 486] on icon "button" at bounding box center [751, 475] width 22 height 22
click at [99, 500] on label "[PERSON_NAME] had to travel a long way to get to the [GEOGRAPHIC_DATA]." at bounding box center [442, 475] width 690 height 54
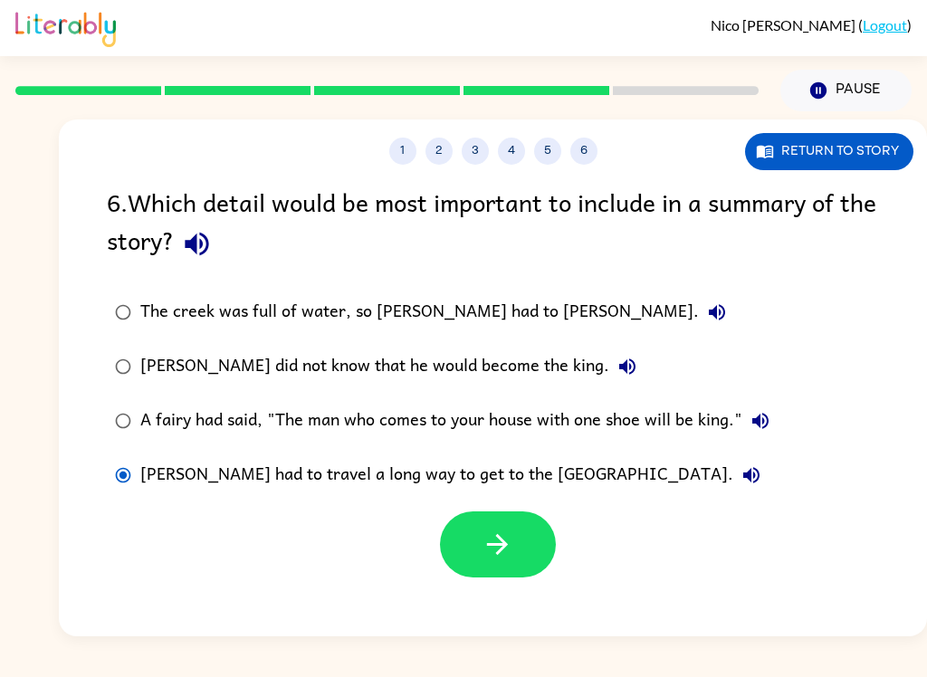
click at [478, 529] on button "button" at bounding box center [498, 544] width 116 height 66
